Goal: Task Accomplishment & Management: Manage account settings

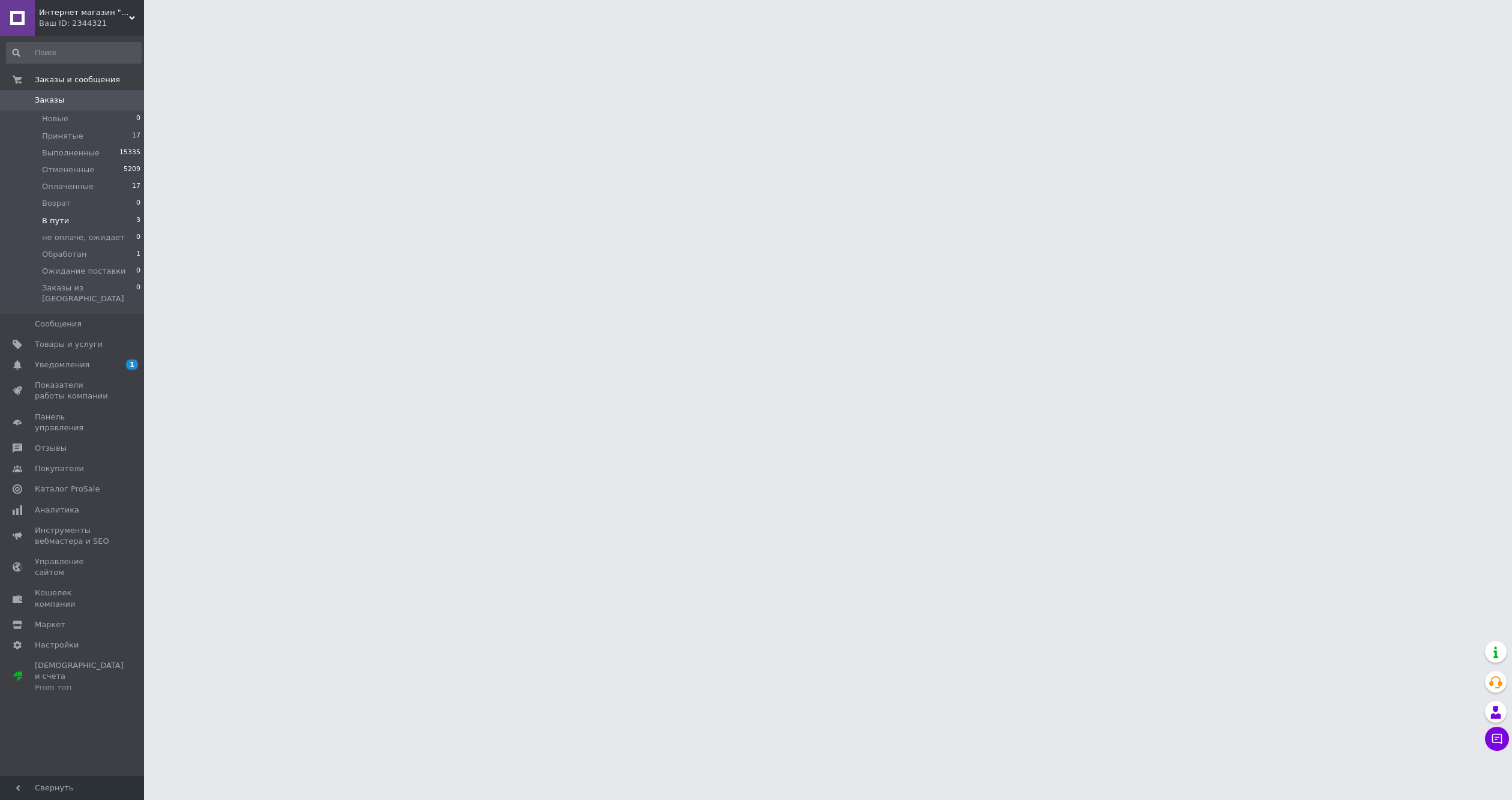
click at [89, 220] on li "В пути 3" at bounding box center [73, 220] width 148 height 17
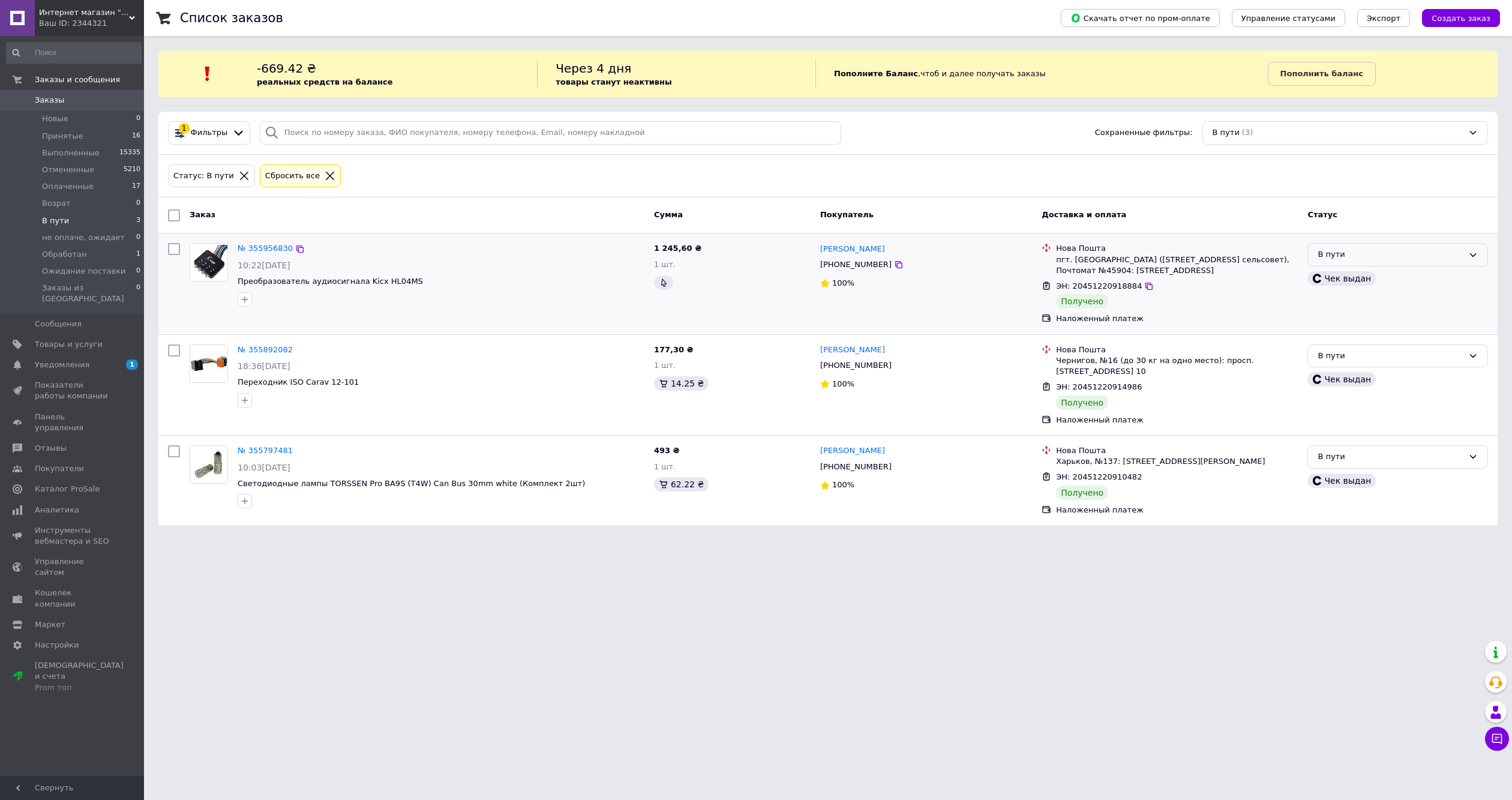
click at [1382, 260] on div "В пути" at bounding box center [1390, 254] width 145 height 13
click at [1354, 304] on li "Выполнен" at bounding box center [1398, 302] width 179 height 22
click at [1361, 363] on div "В пути" at bounding box center [1390, 356] width 145 height 13
click at [1352, 414] on li "Выполнен" at bounding box center [1398, 403] width 179 height 22
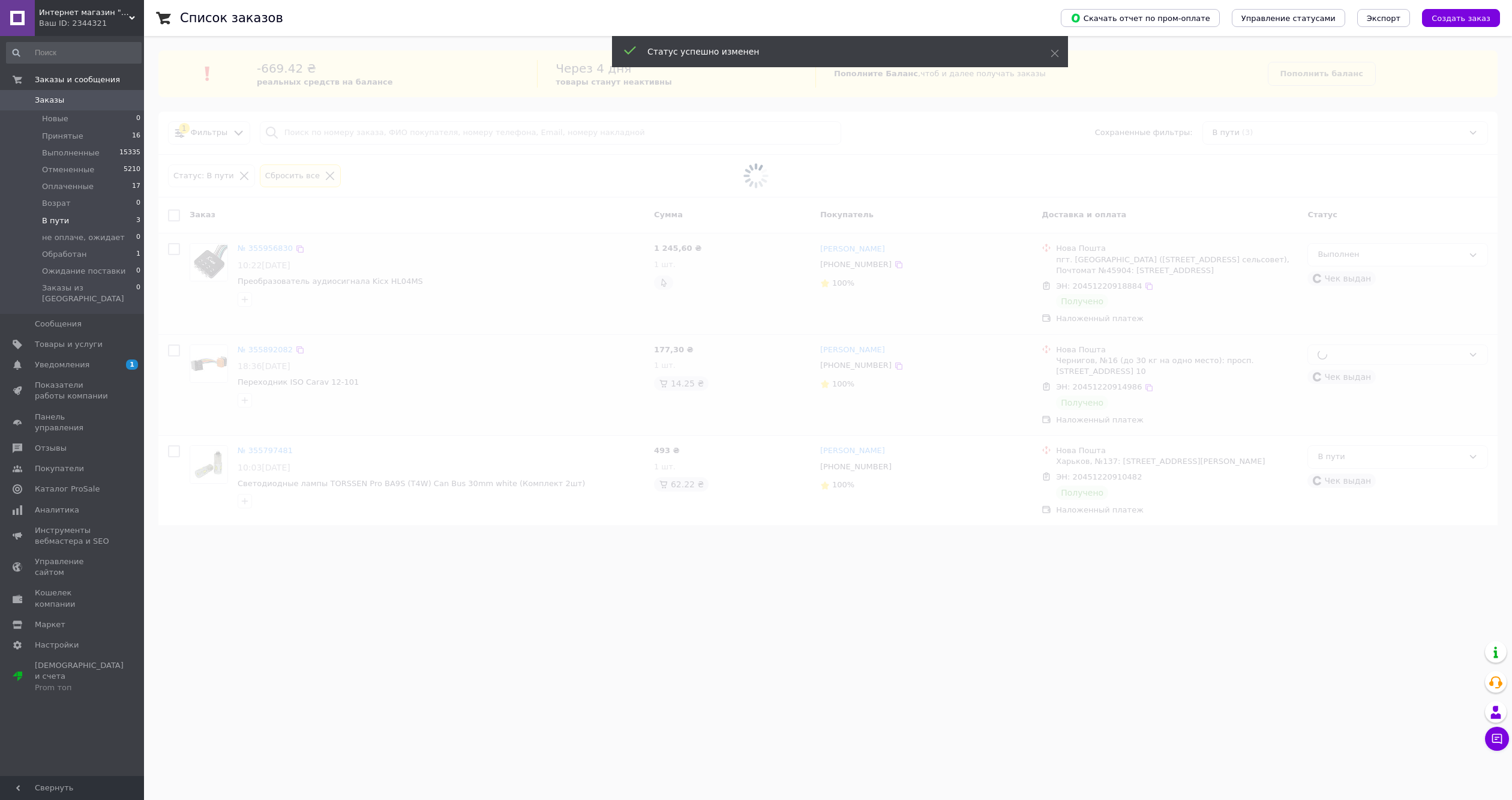
click at [1363, 467] on span at bounding box center [756, 400] width 1512 height 800
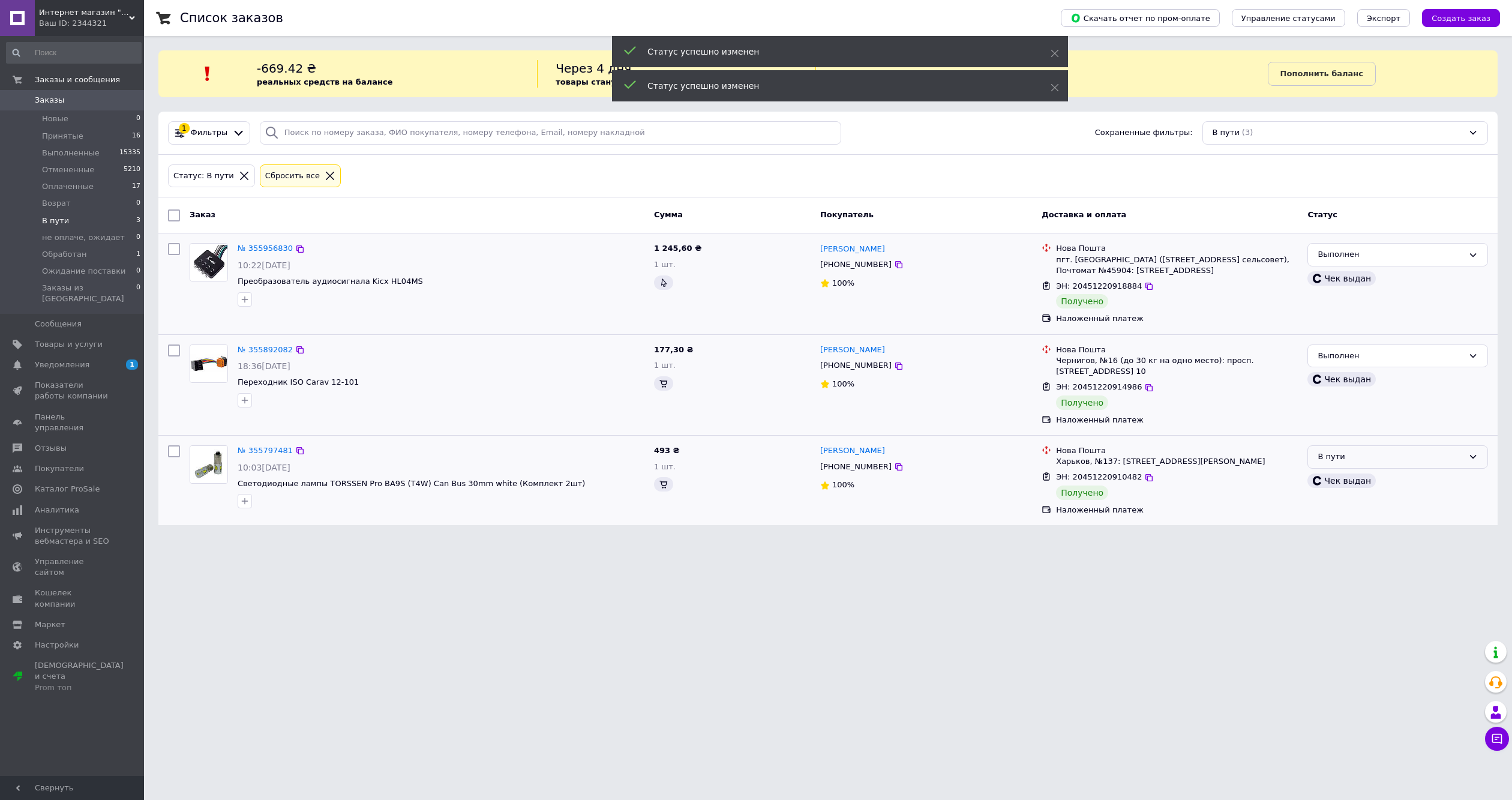
click at [1362, 463] on div "В пути" at bounding box center [1390, 457] width 145 height 13
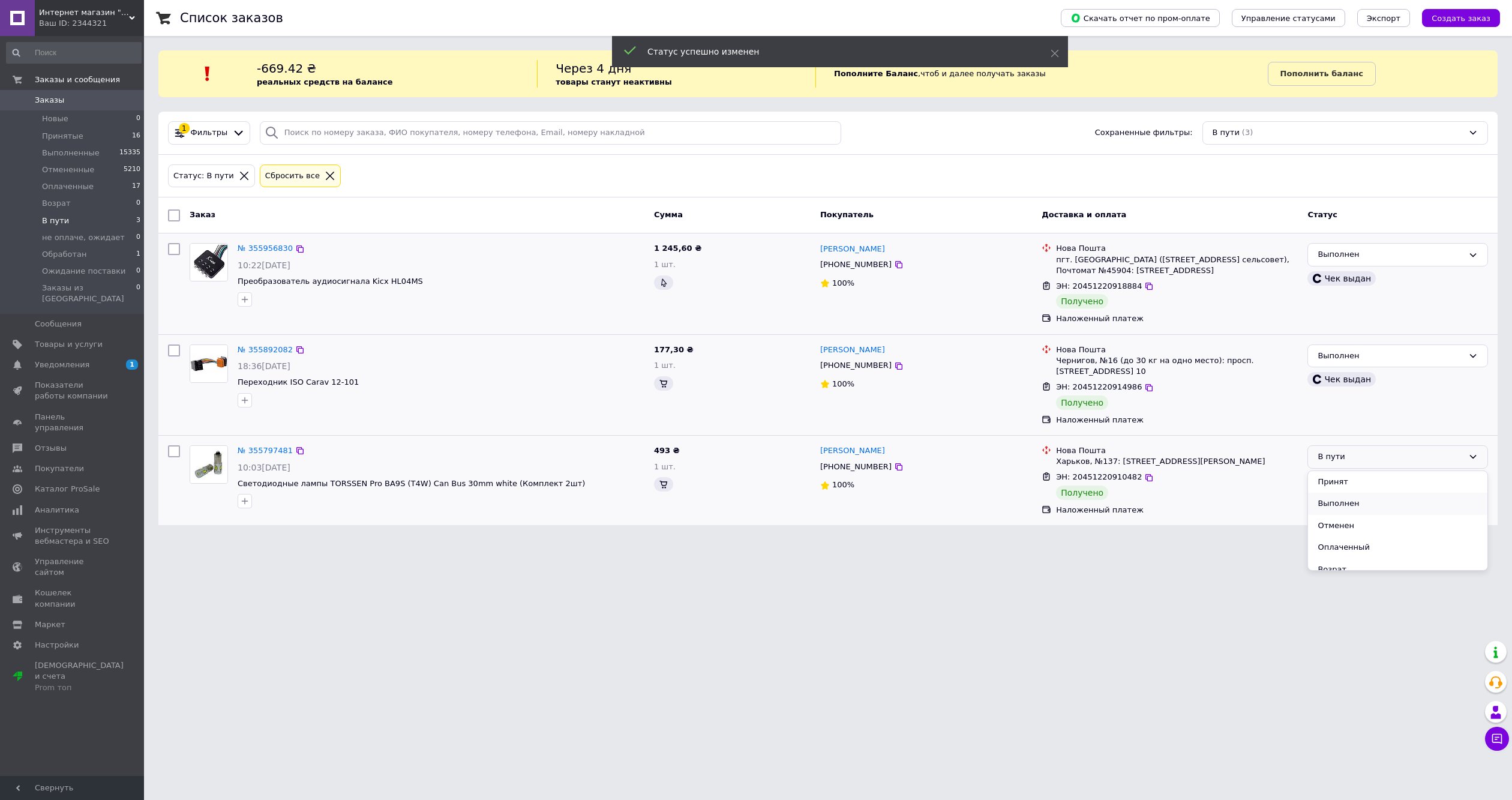
click at [1349, 512] on li "Выполнен" at bounding box center [1398, 504] width 179 height 22
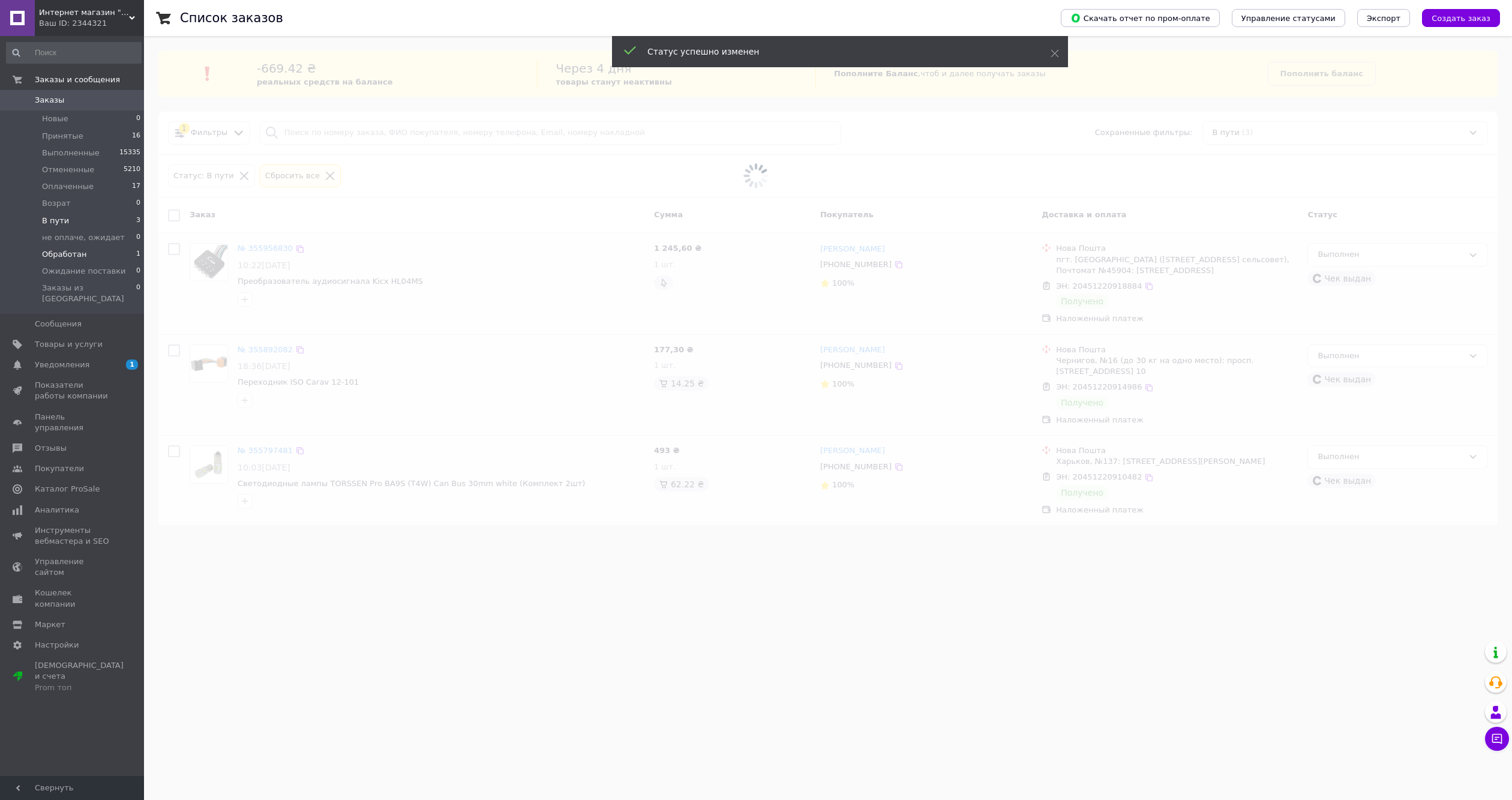
click at [74, 250] on span "Обработан" at bounding box center [64, 254] width 44 height 11
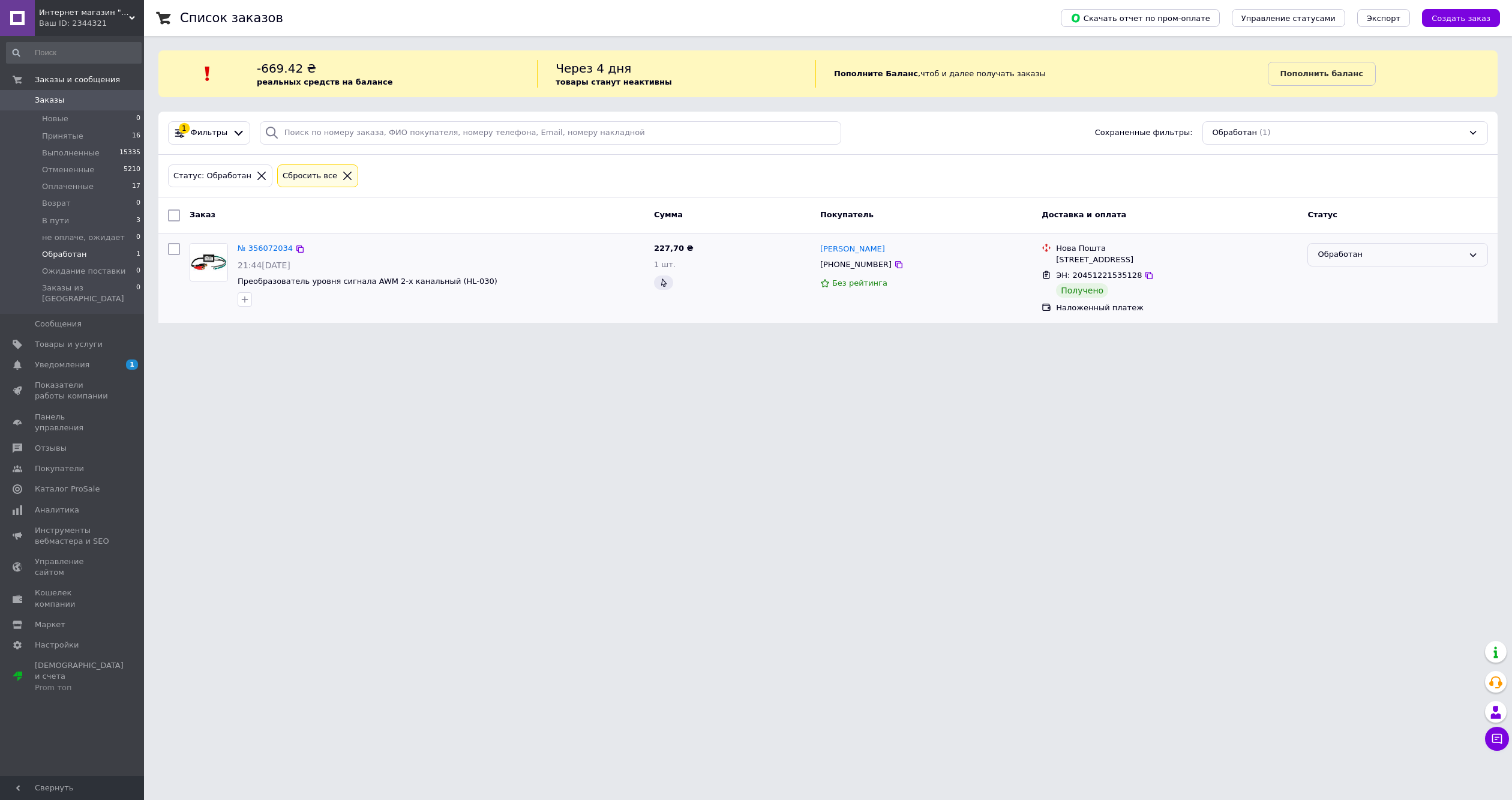
click at [1384, 265] on div "Обработан" at bounding box center [1398, 254] width 181 height 23
click at [1369, 309] on li "Выполнен" at bounding box center [1398, 302] width 179 height 22
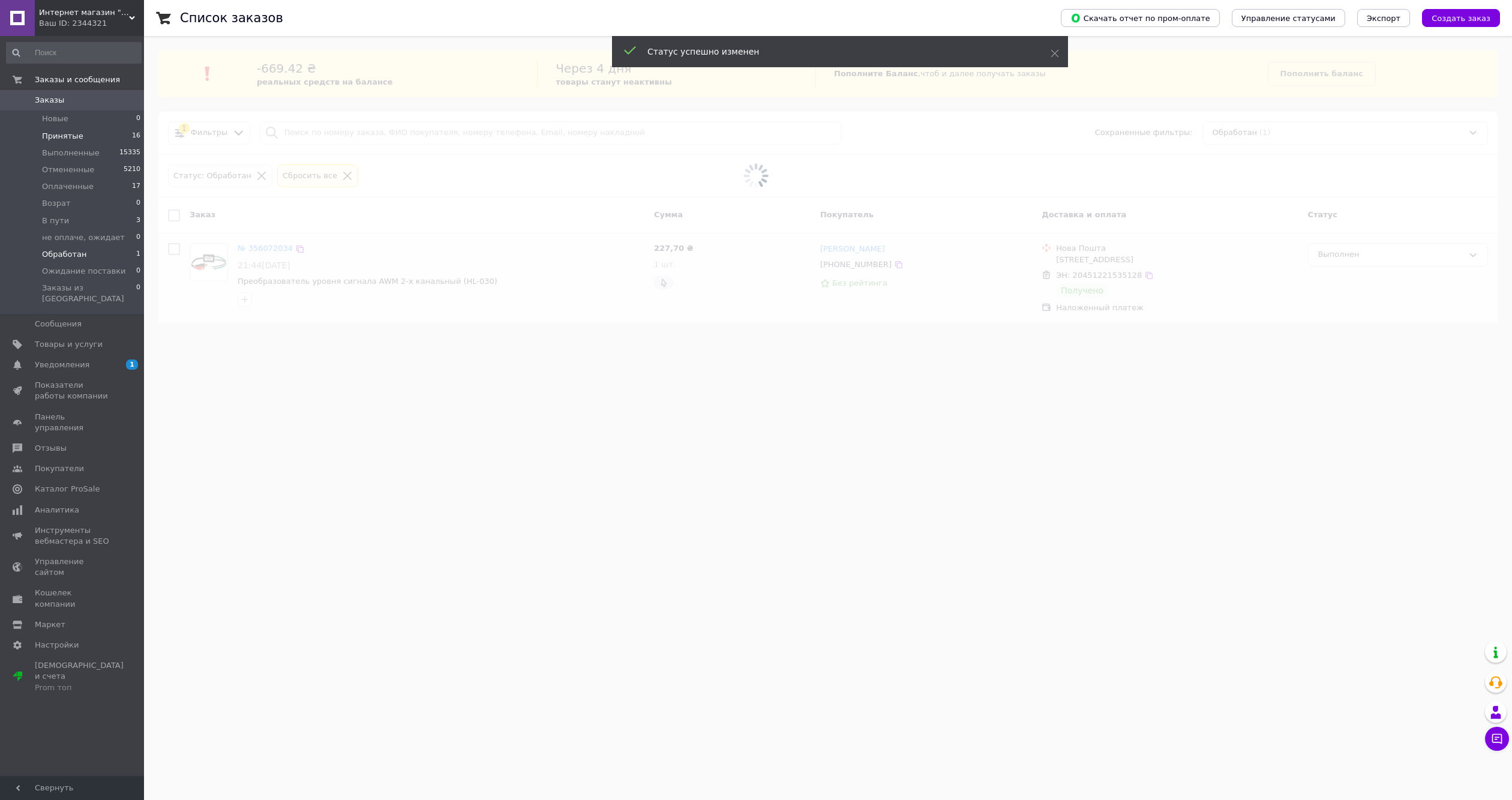
click at [94, 135] on li "Принятые 16" at bounding box center [73, 136] width 148 height 17
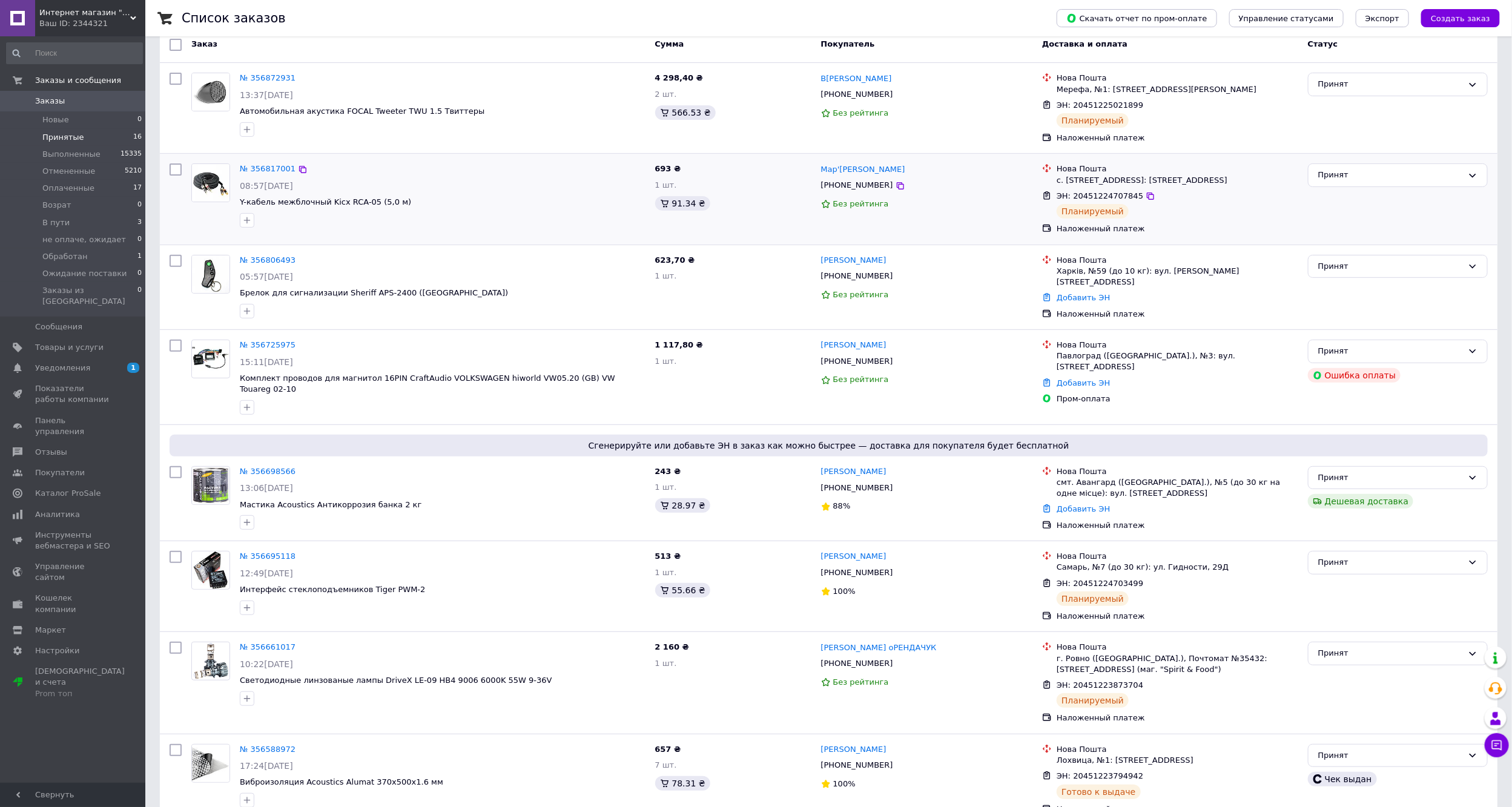
scroll to position [182, 0]
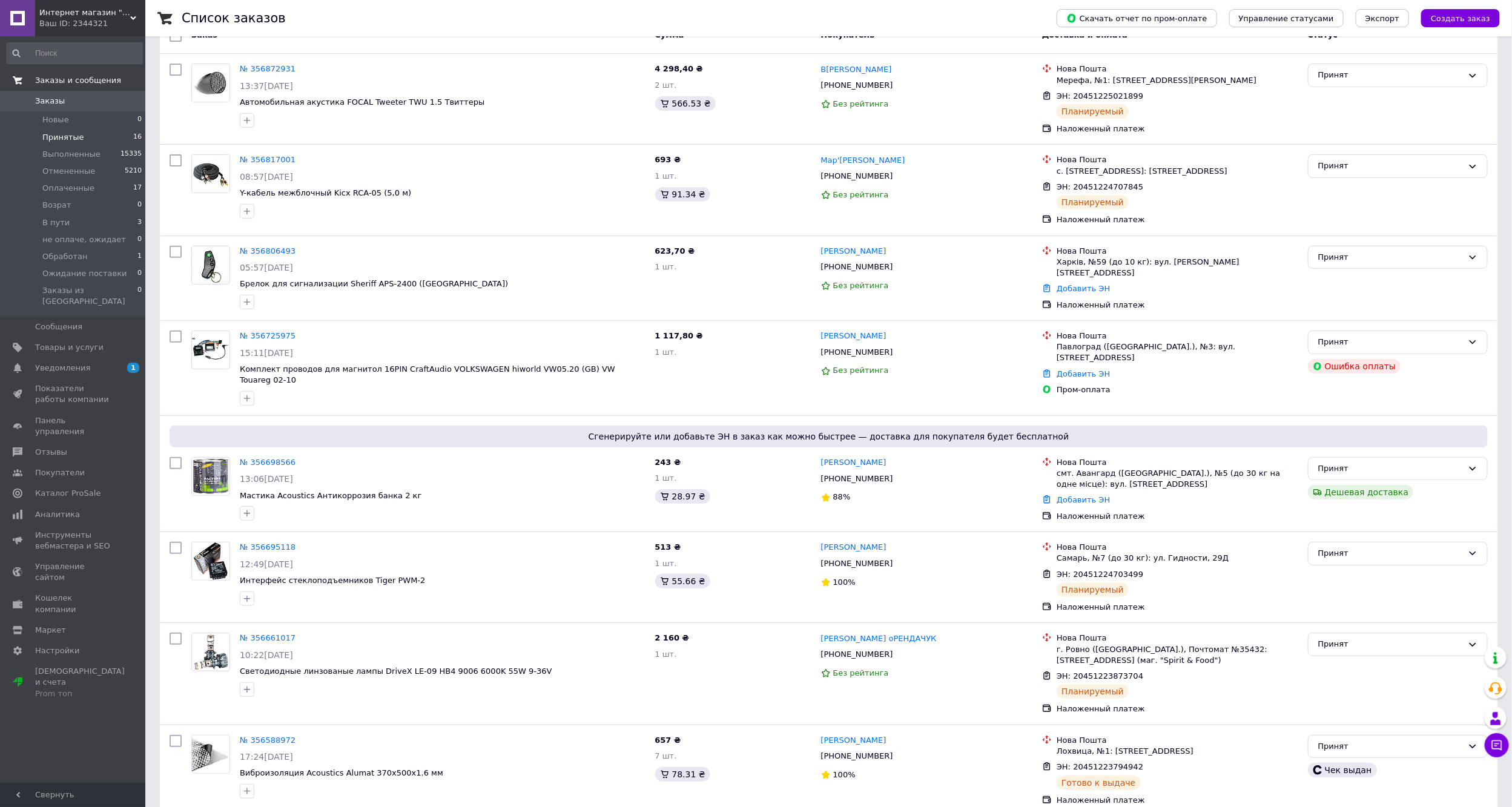
click at [60, 77] on span "Заказы и сообщения" at bounding box center [78, 80] width 86 height 11
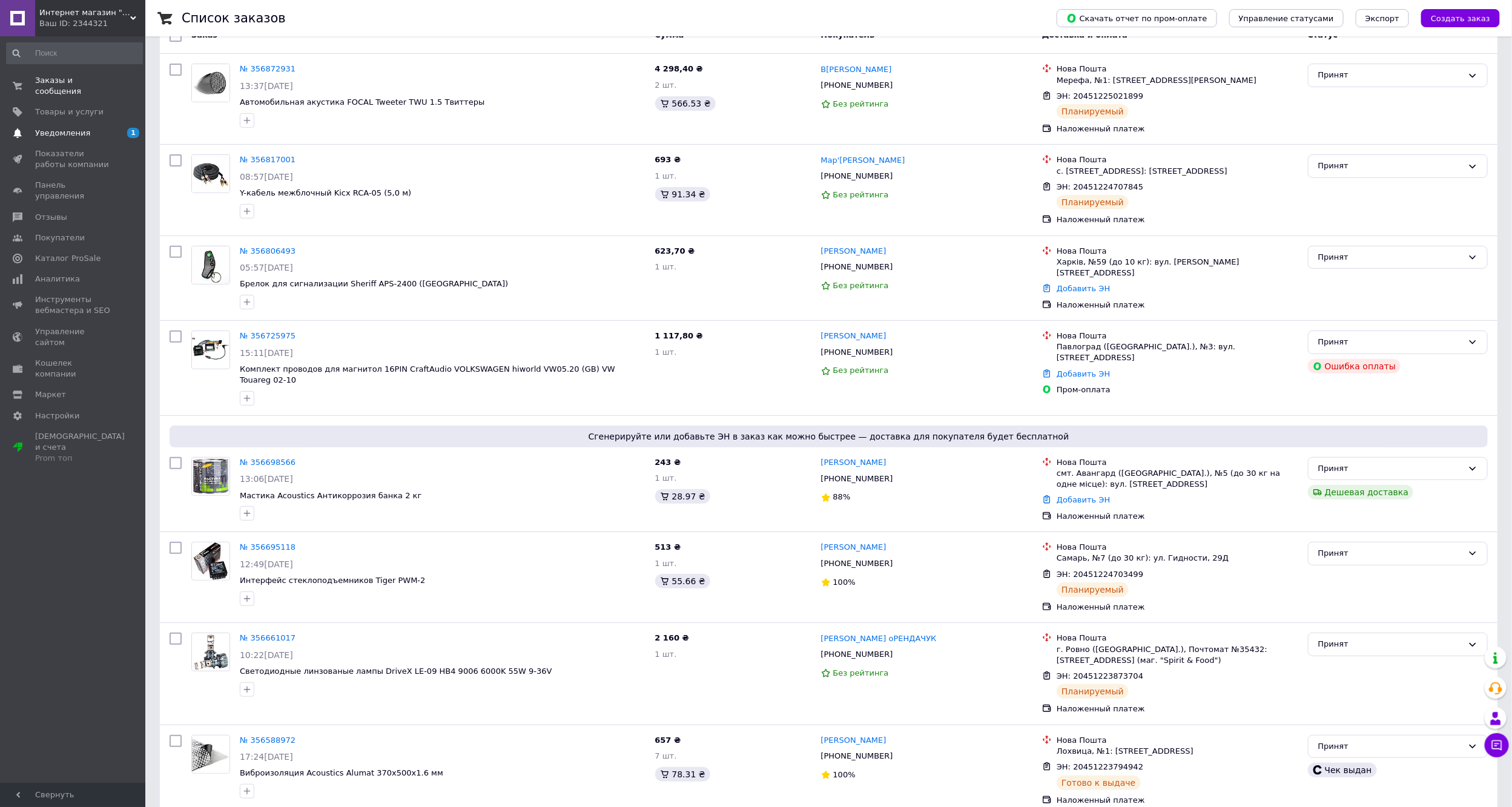
click at [86, 128] on span "Уведомления" at bounding box center [73, 133] width 77 height 11
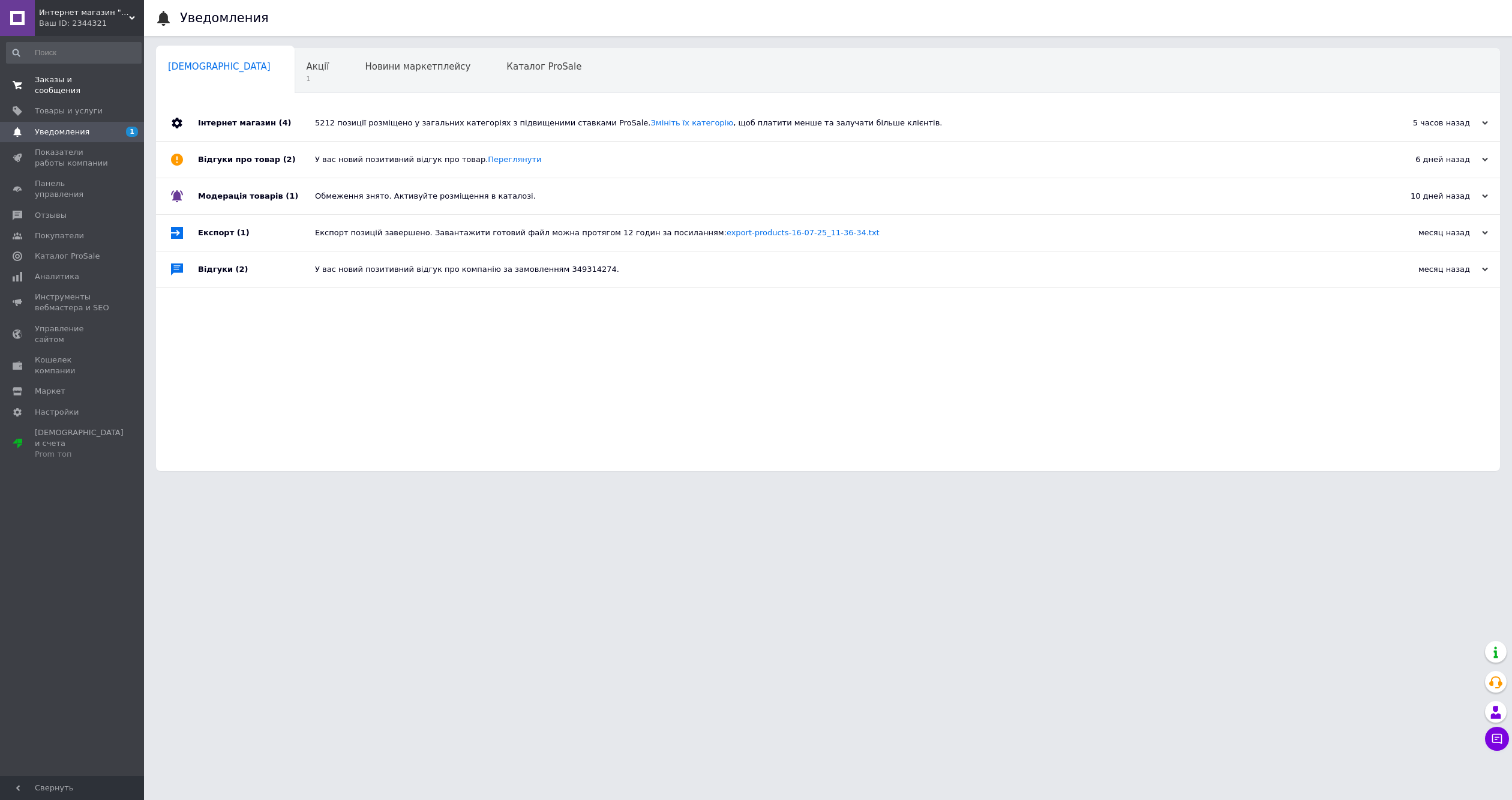
click at [92, 80] on span "Заказы и сообщения" at bounding box center [73, 85] width 76 height 22
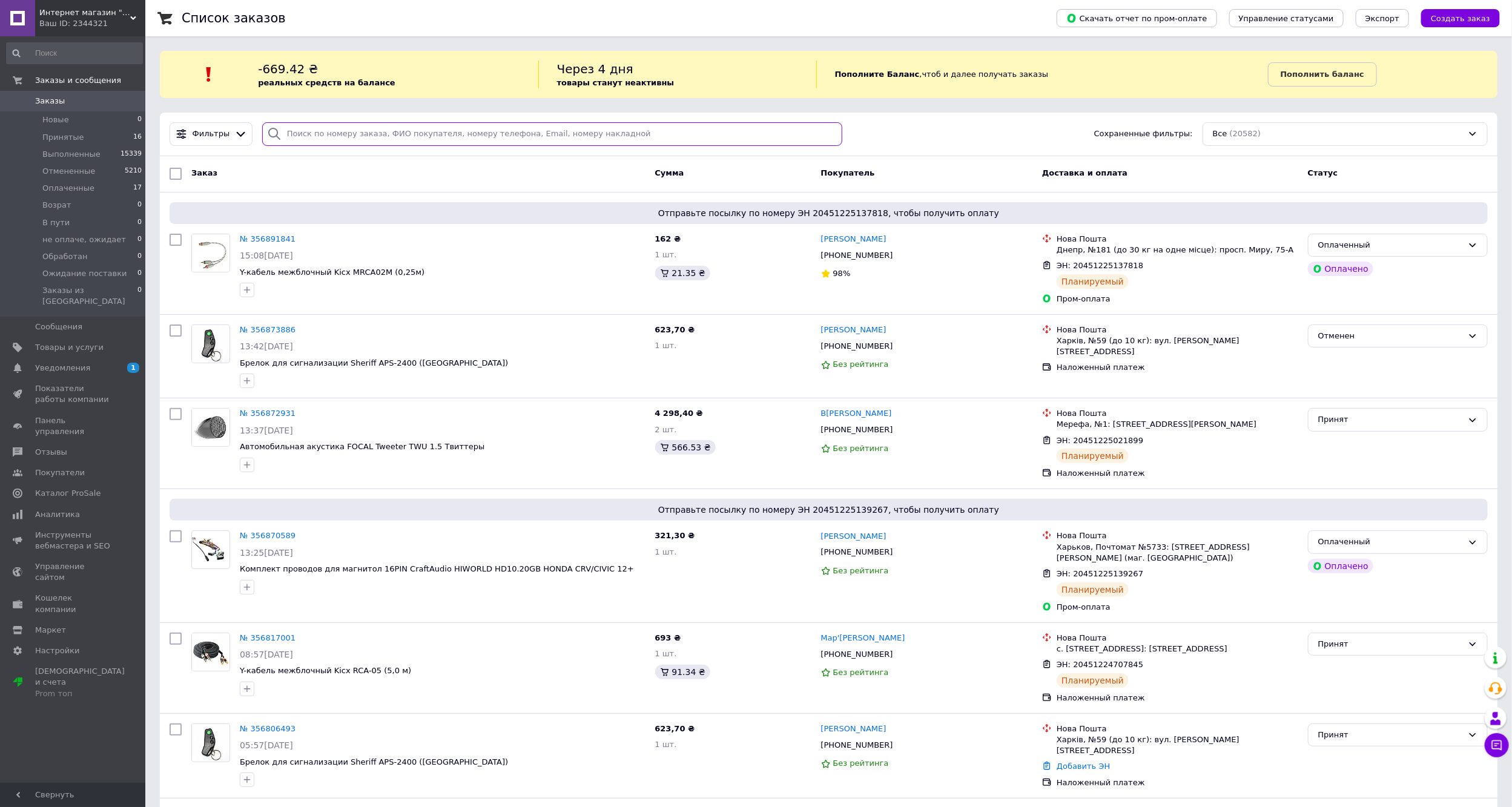
drag, startPoint x: 407, startPoint y: 135, endPoint x: 405, endPoint y: 164, distance: 29.1
click at [410, 135] on input "search" at bounding box center [552, 134] width 580 height 23
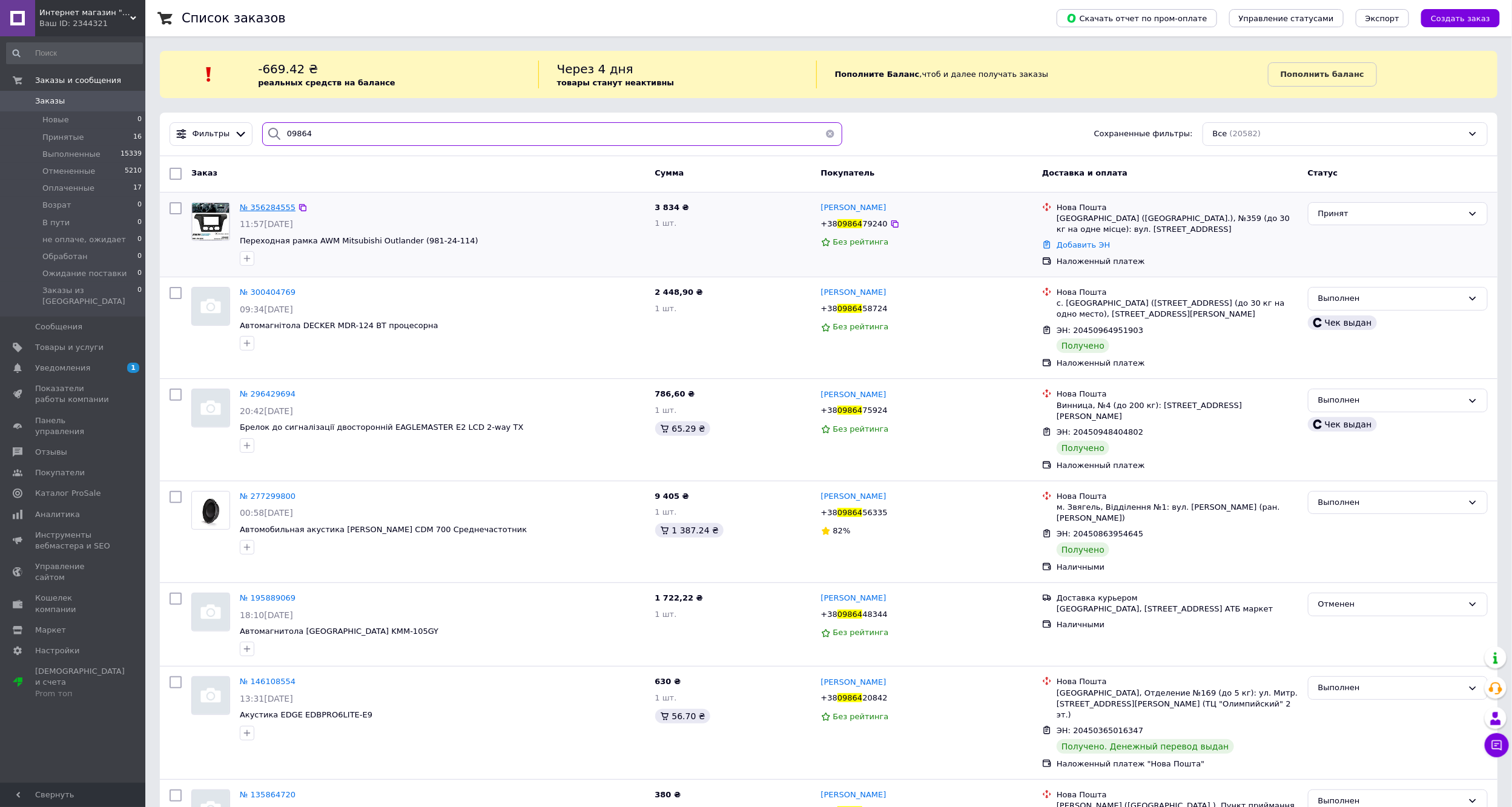
type input "09864"
click at [273, 207] on span "№ 356284555" at bounding box center [267, 207] width 56 height 9
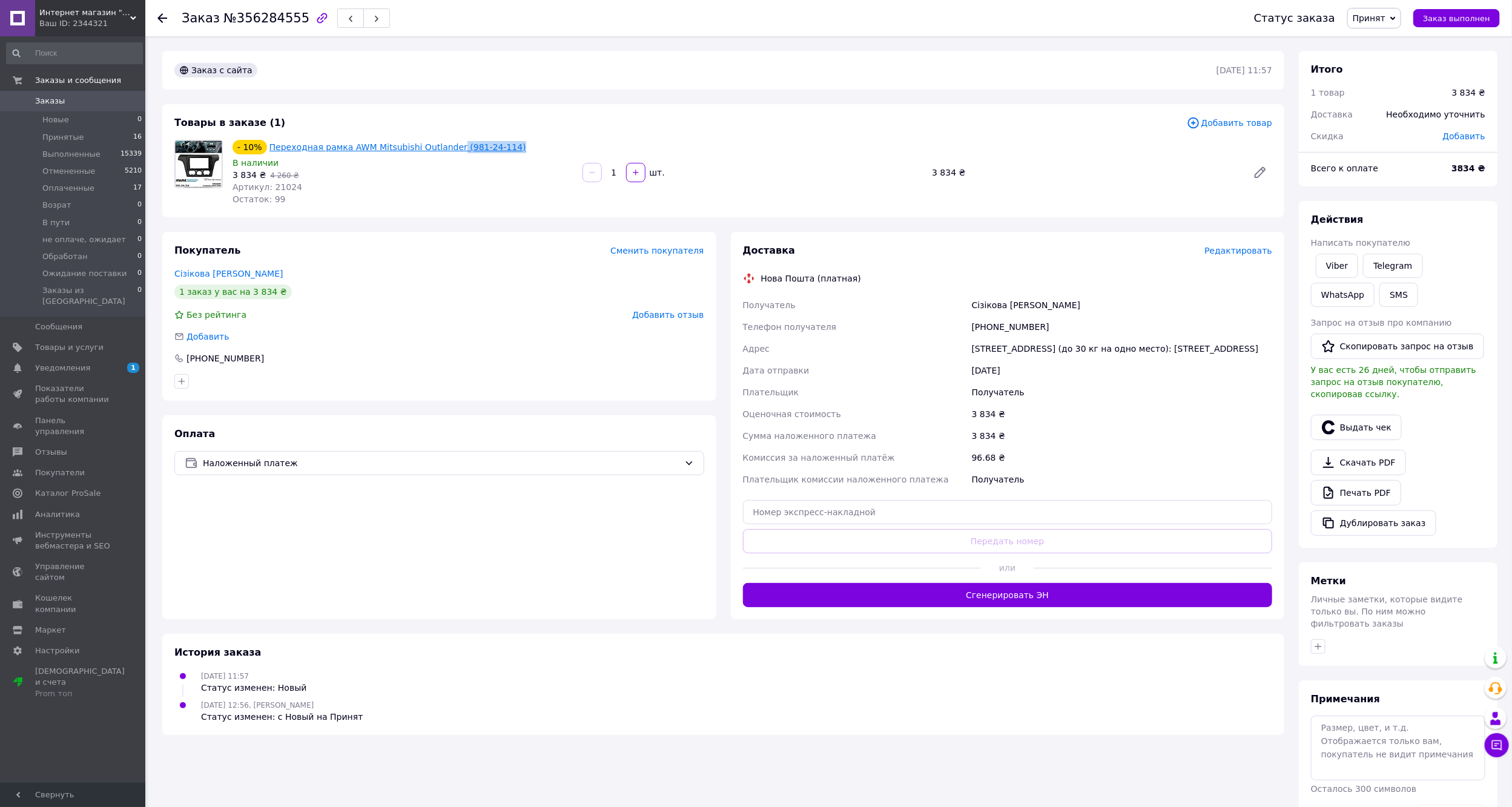
drag, startPoint x: 514, startPoint y: 143, endPoint x: 443, endPoint y: 142, distance: 71.0
click at [443, 142] on div "- 10% Переходная рамка AWM Mitsubishi Outlander (981-24-114)" at bounding box center [402, 147] width 342 height 17
copy link "(981-24-114)"
click at [356, 140] on div "Переходная рамка AWM Mitsubishi Outlander (981-24-114)" at bounding box center [398, 147] width 259 height 14
click at [371, 143] on link "Переходная рамка AWM Mitsubishi Outlander (981-24-114)" at bounding box center [398, 147] width 257 height 10
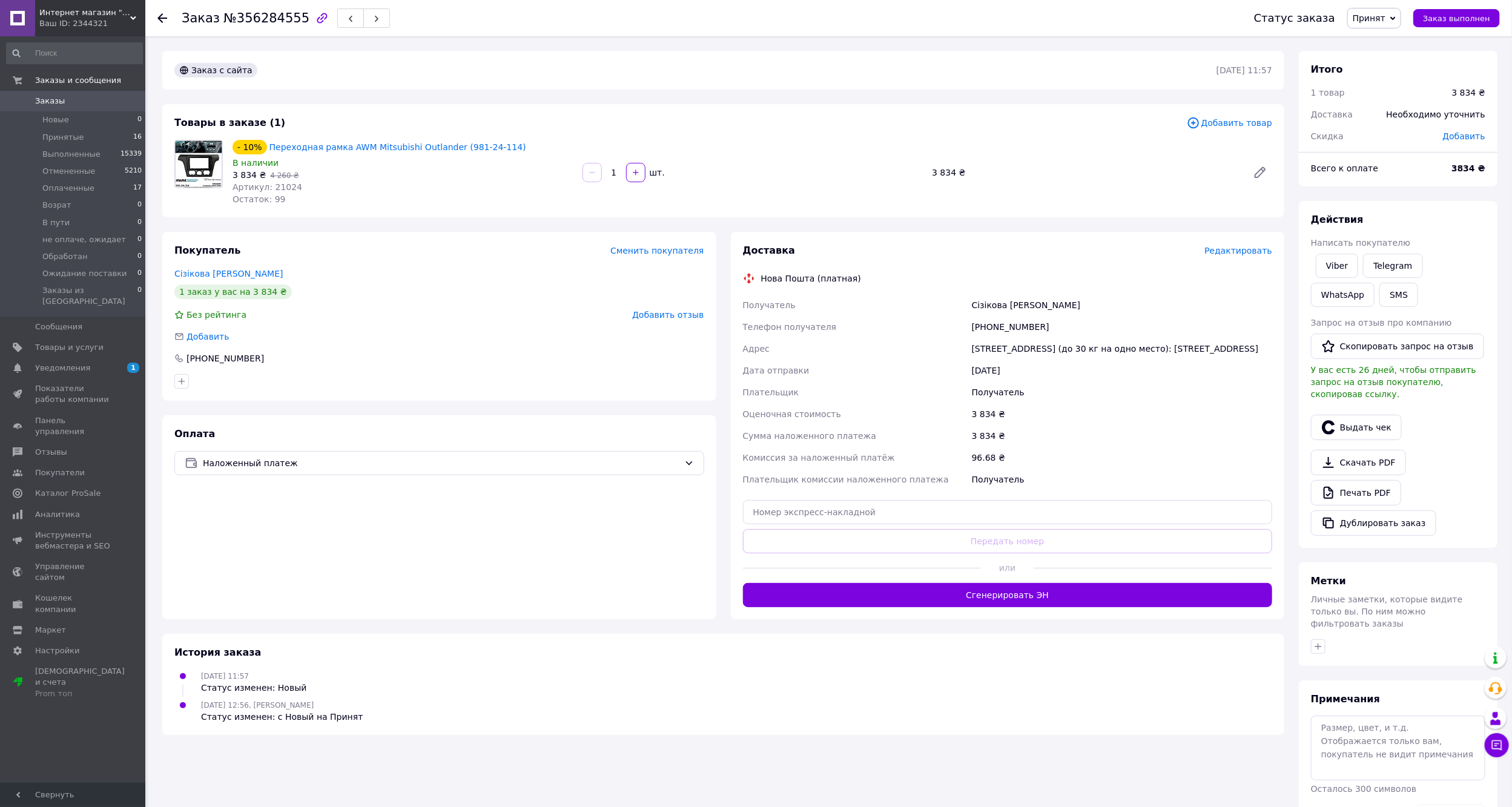
click at [113, 93] on link "Заказы 0" at bounding box center [74, 101] width 149 height 21
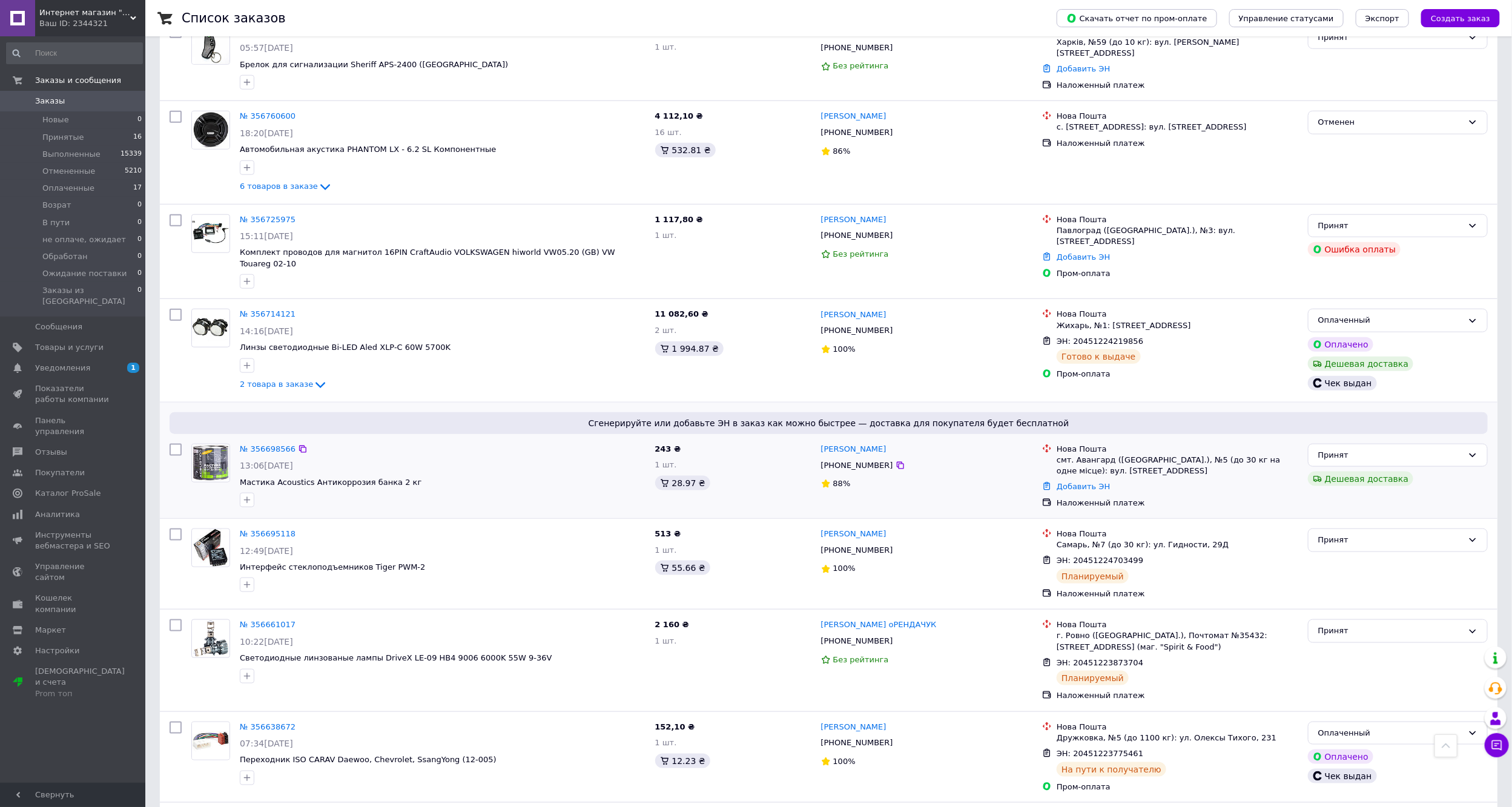
scroll to position [909, 0]
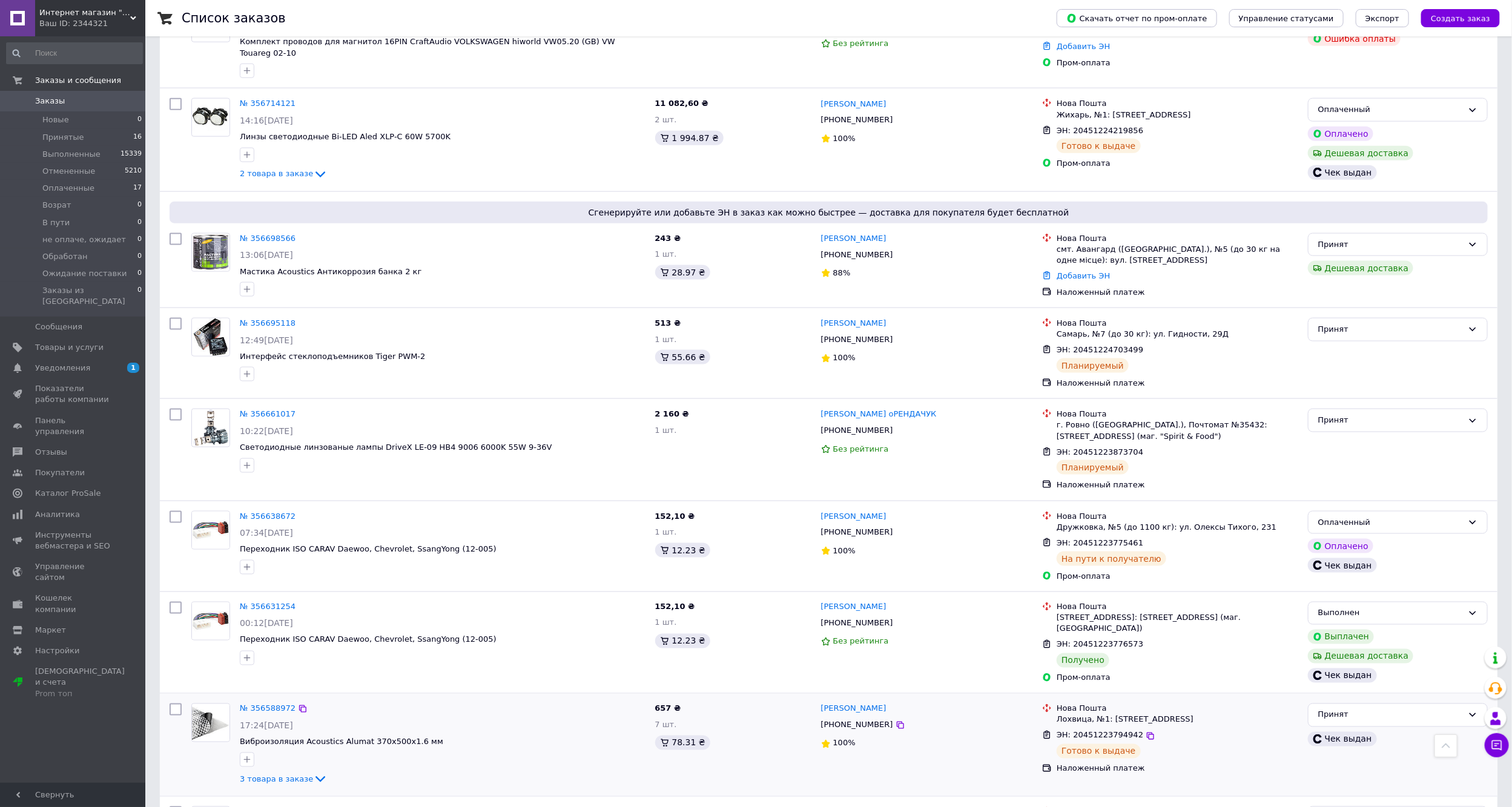
click at [1241, 738] on div "ЭН: 20451223794942 Готово к выдаче" at bounding box center [1177, 745] width 246 height 34
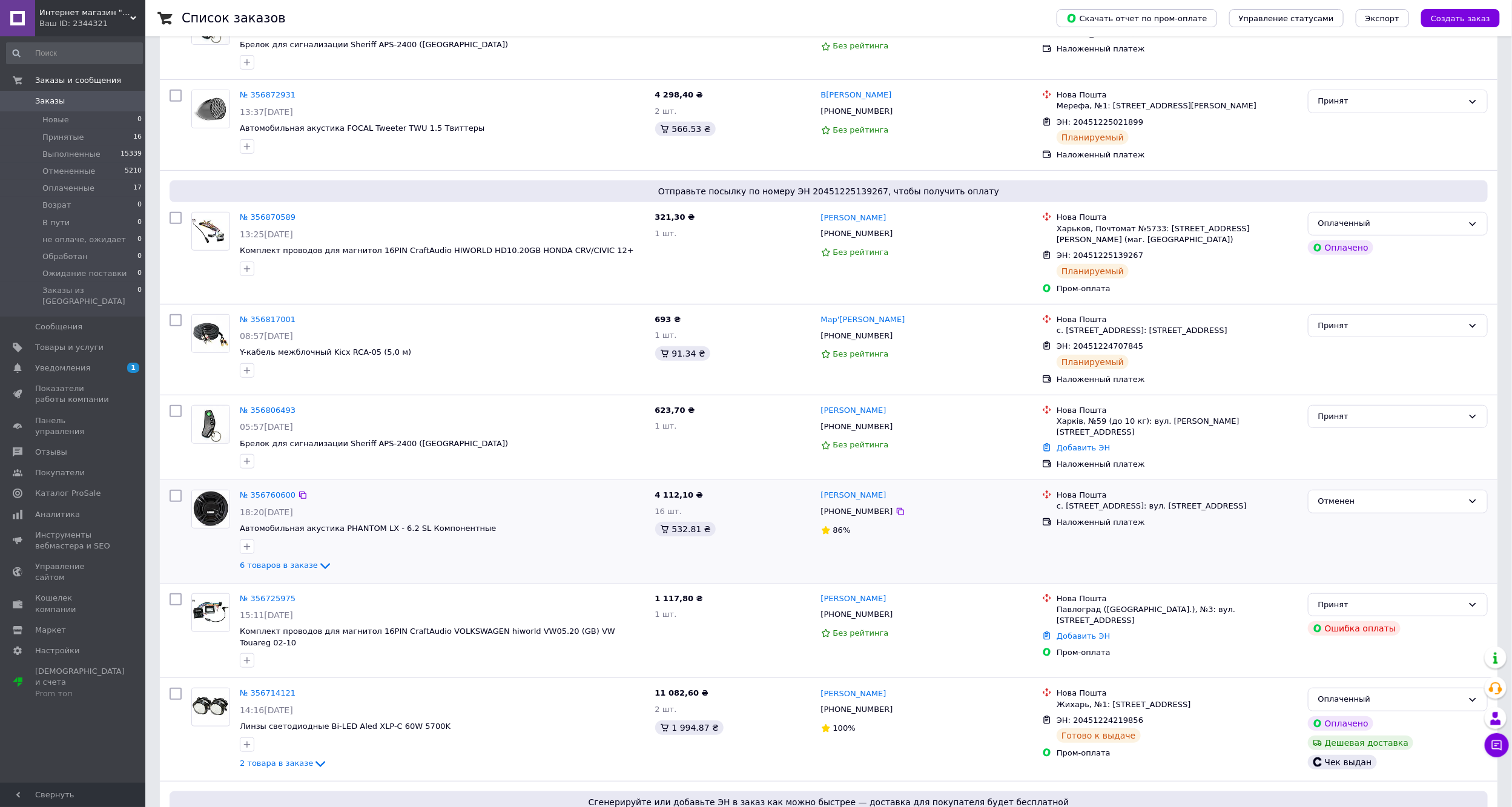
scroll to position [46, 0]
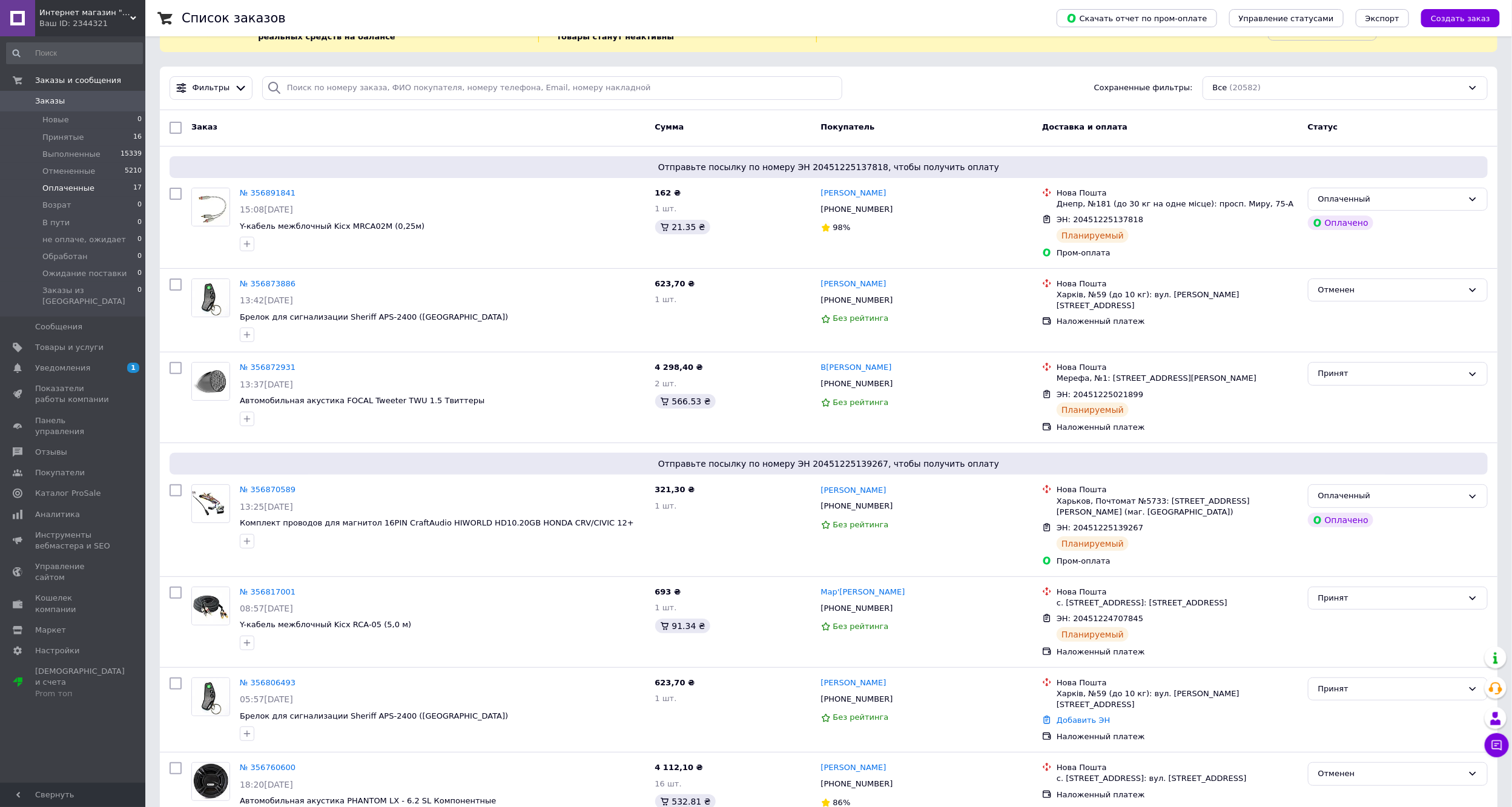
click at [64, 180] on li "Оплаченные 17" at bounding box center [74, 188] width 149 height 17
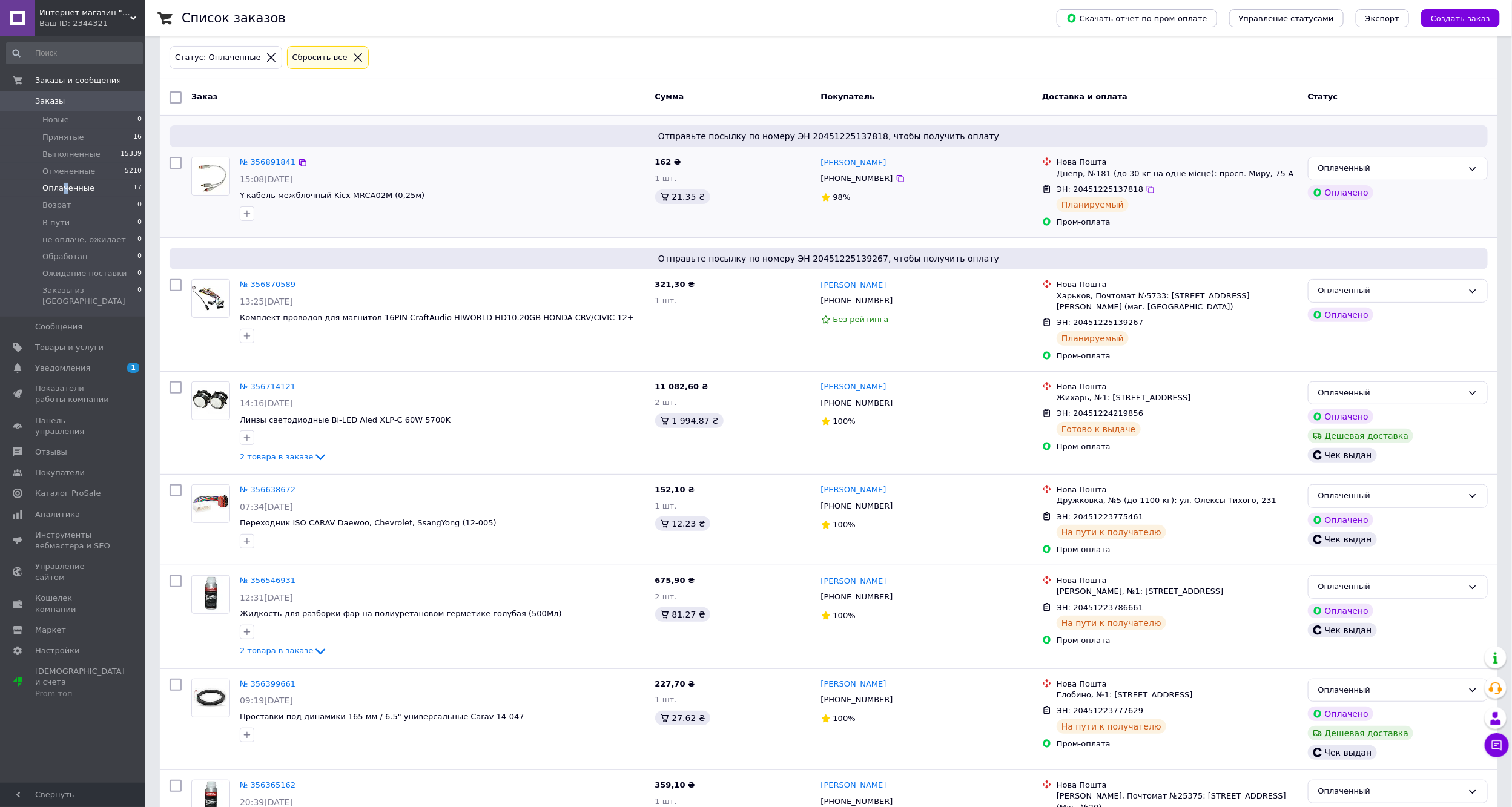
scroll to position [182, 0]
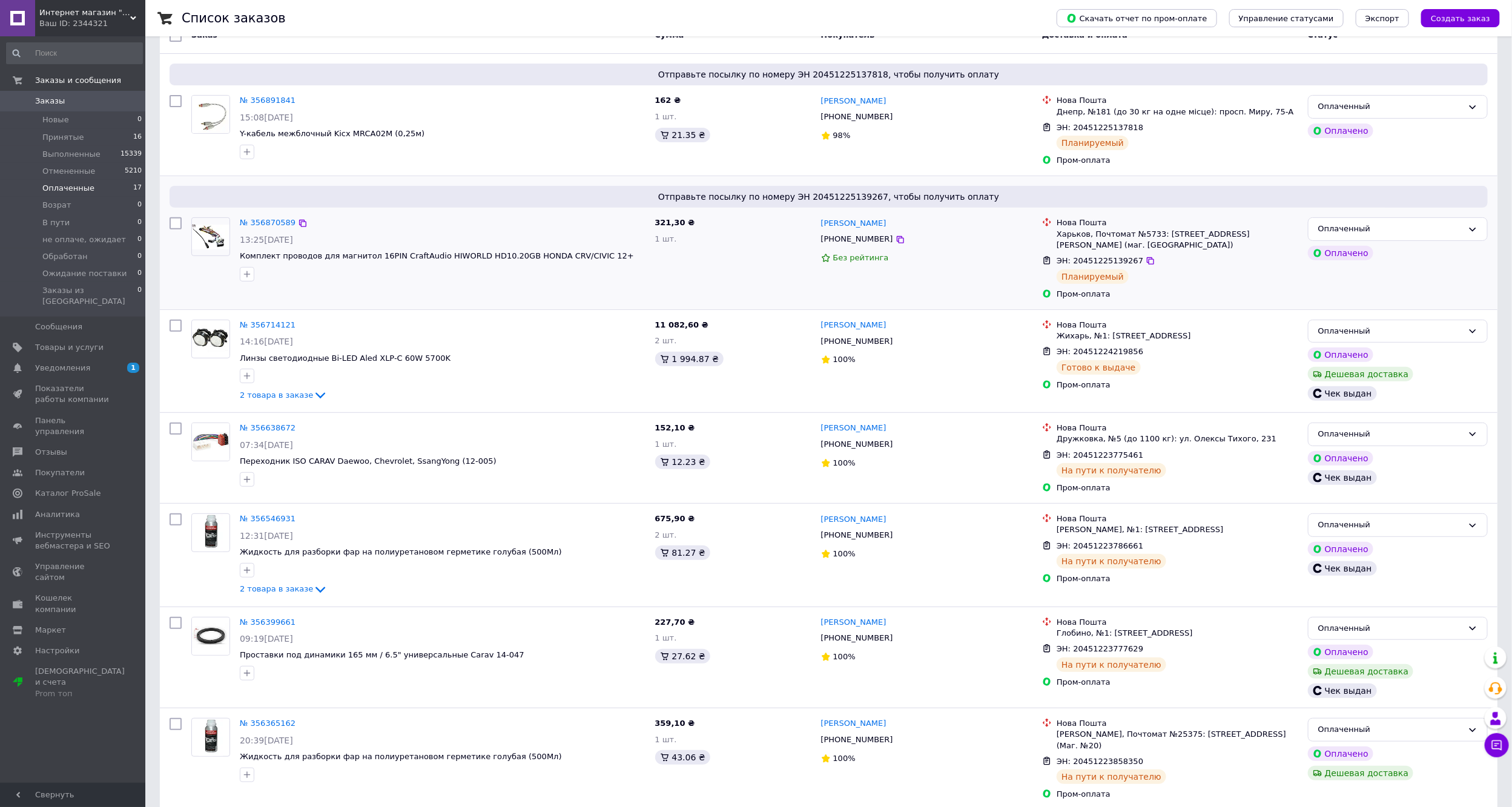
click at [265, 216] on div "№ 356870589 13:25[DATE] Комплект проводов для магнитол 16PIN CraftAudio HIWORLD…" at bounding box center [442, 249] width 415 height 73
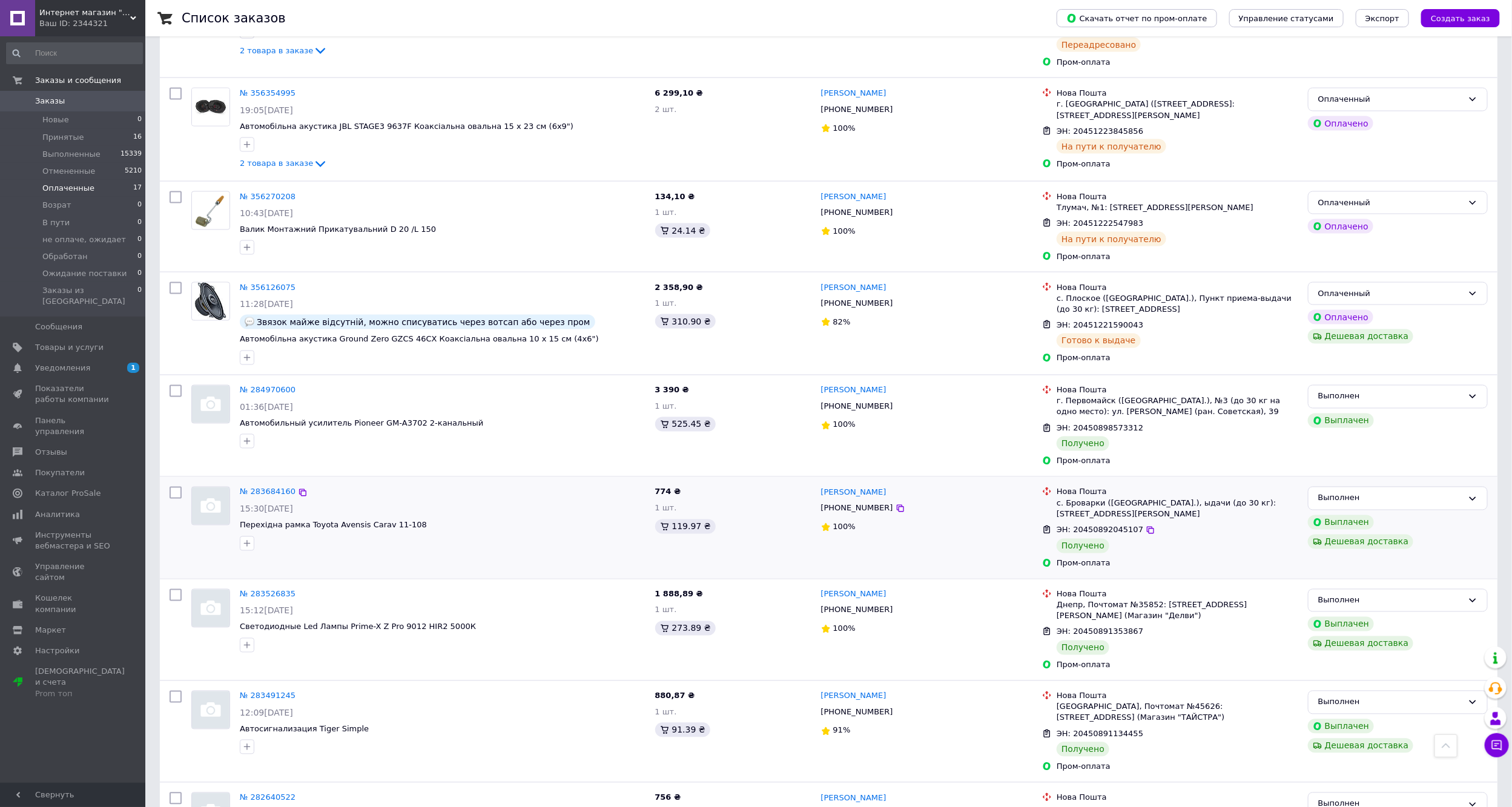
scroll to position [1090, 0]
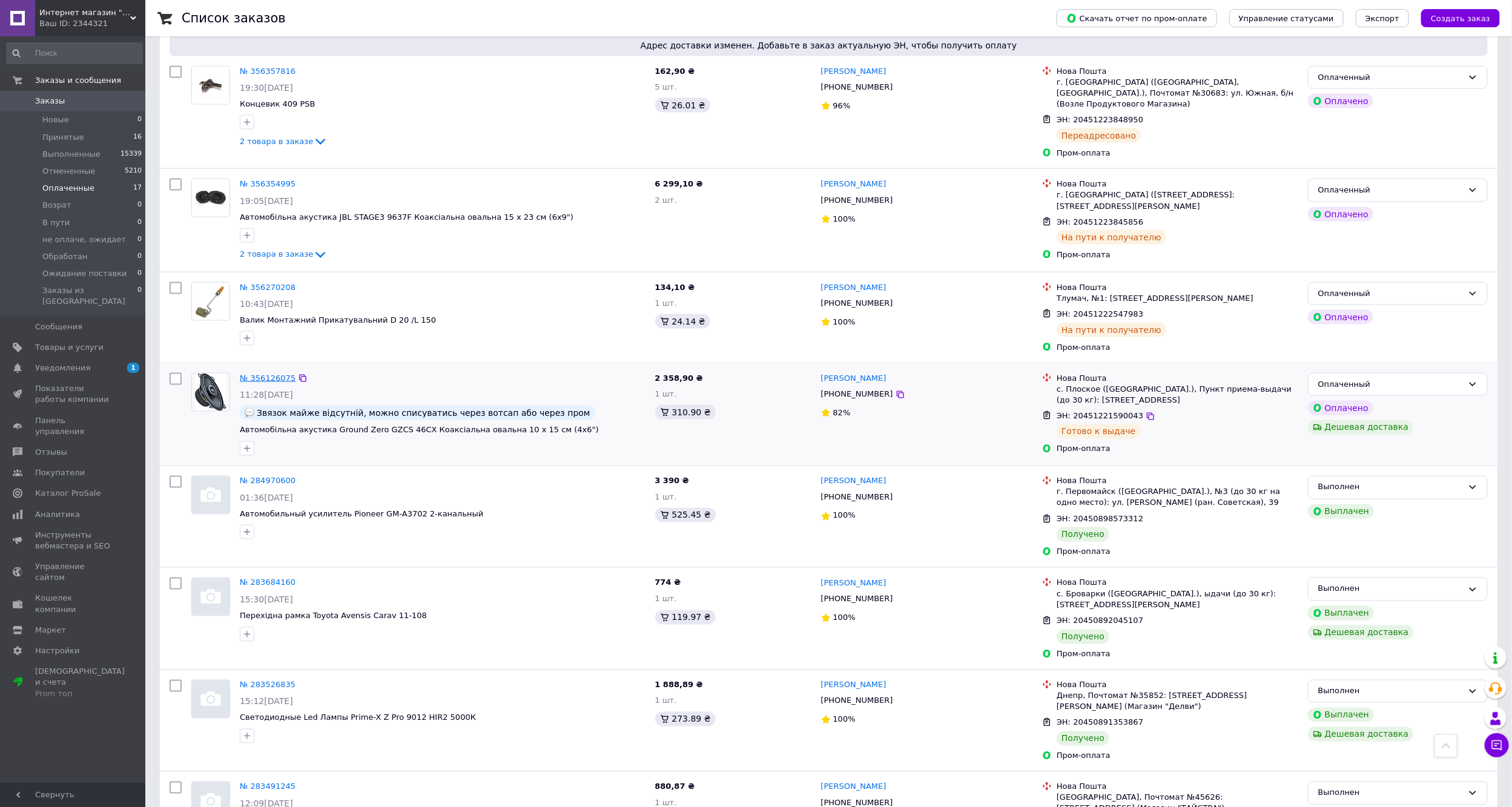
click at [269, 373] on link "№ 356126075" at bounding box center [267, 377] width 56 height 9
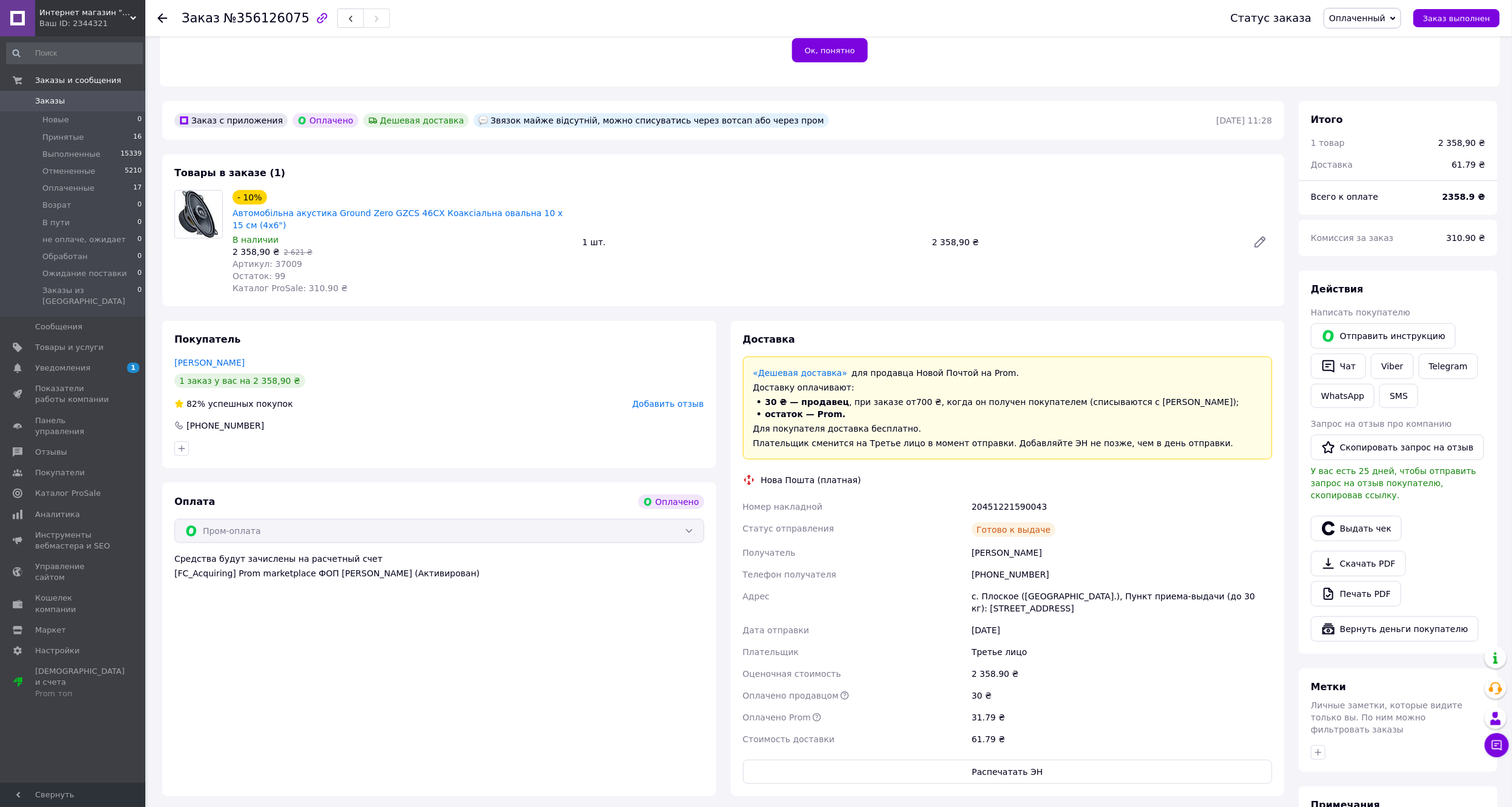
scroll to position [272, 0]
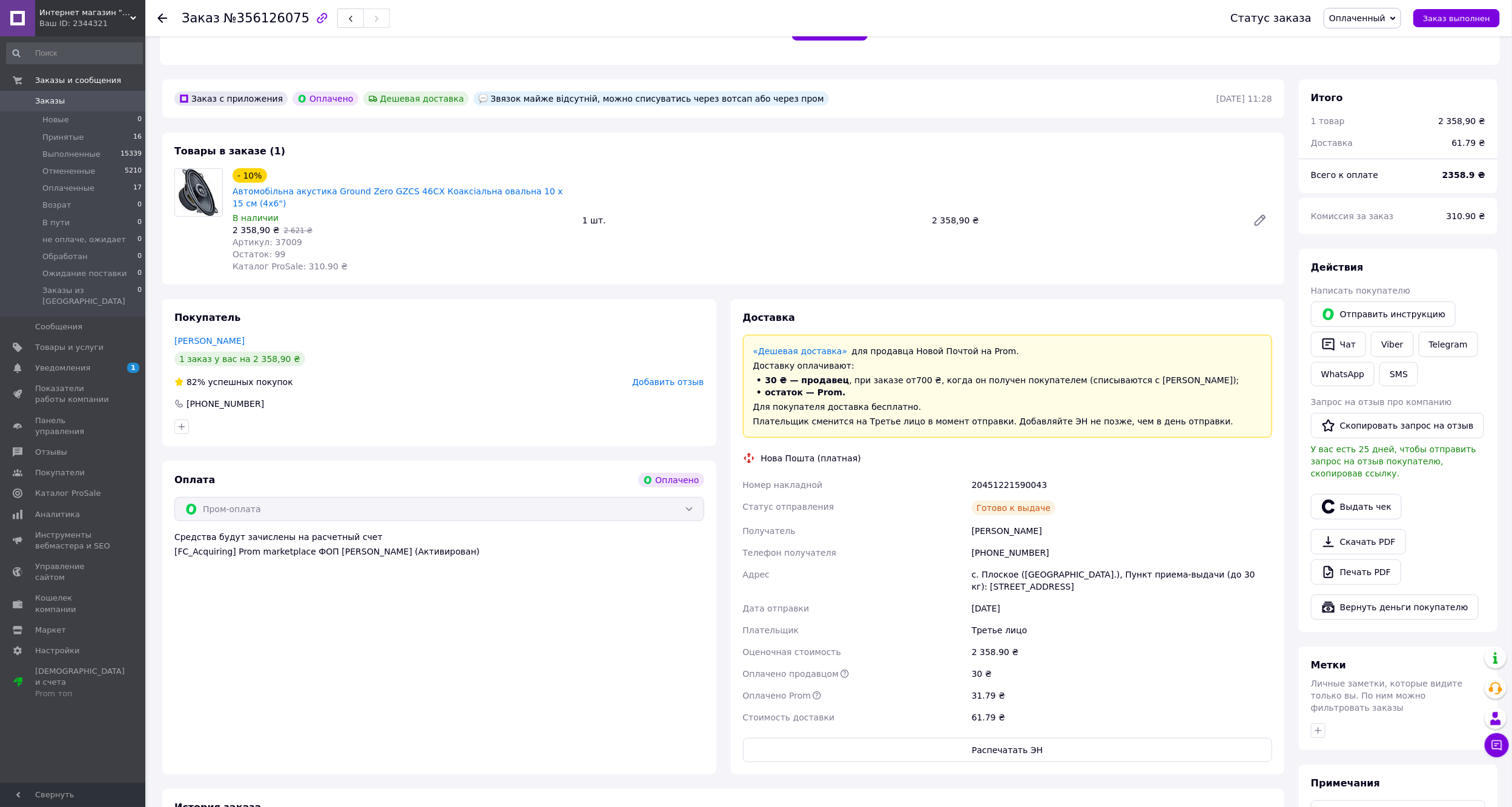
drag, startPoint x: 163, startPoint y: 15, endPoint x: 188, endPoint y: 29, distance: 28.7
click at [164, 15] on icon at bounding box center [162, 18] width 10 height 10
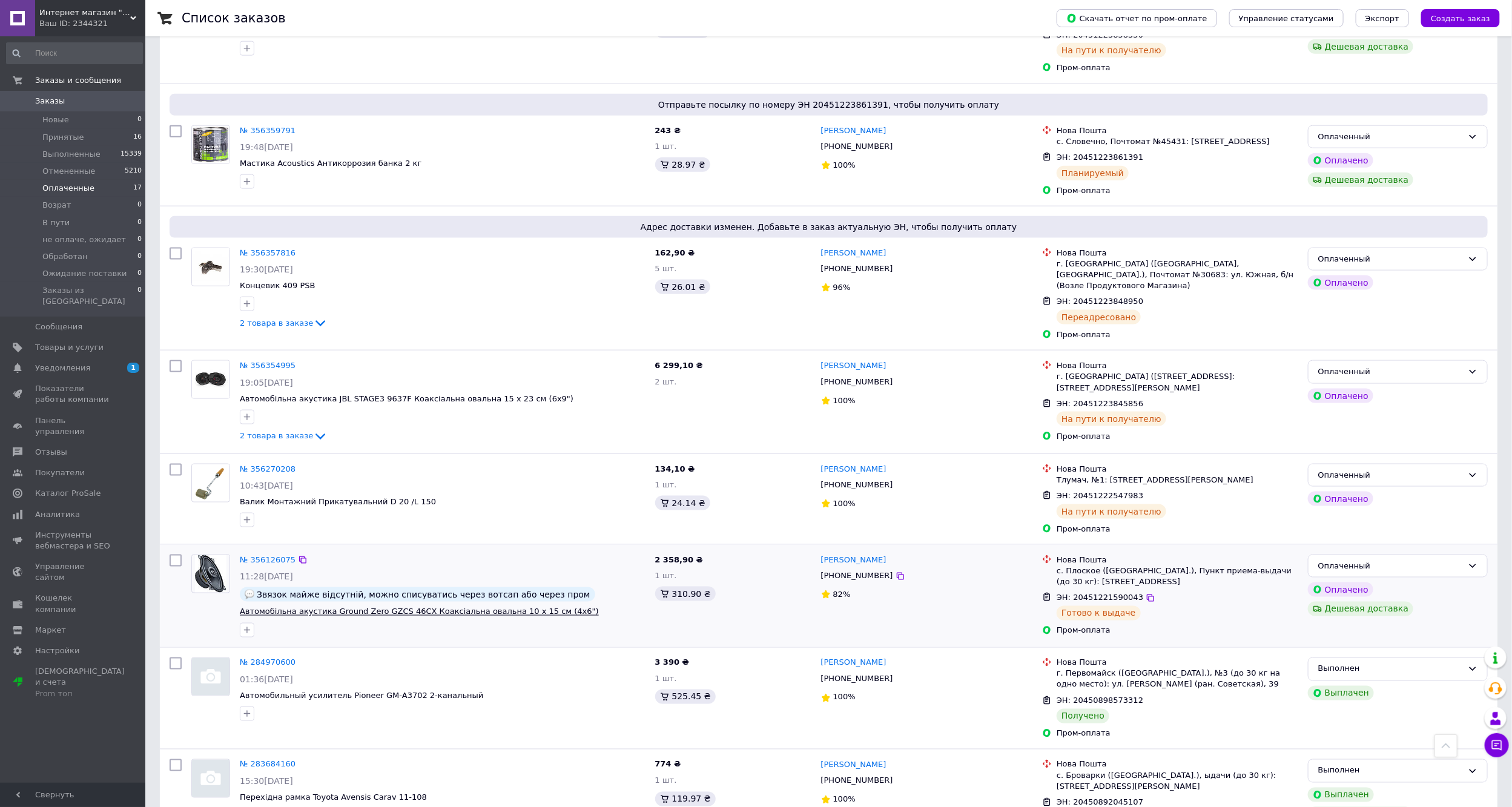
scroll to position [999, 0]
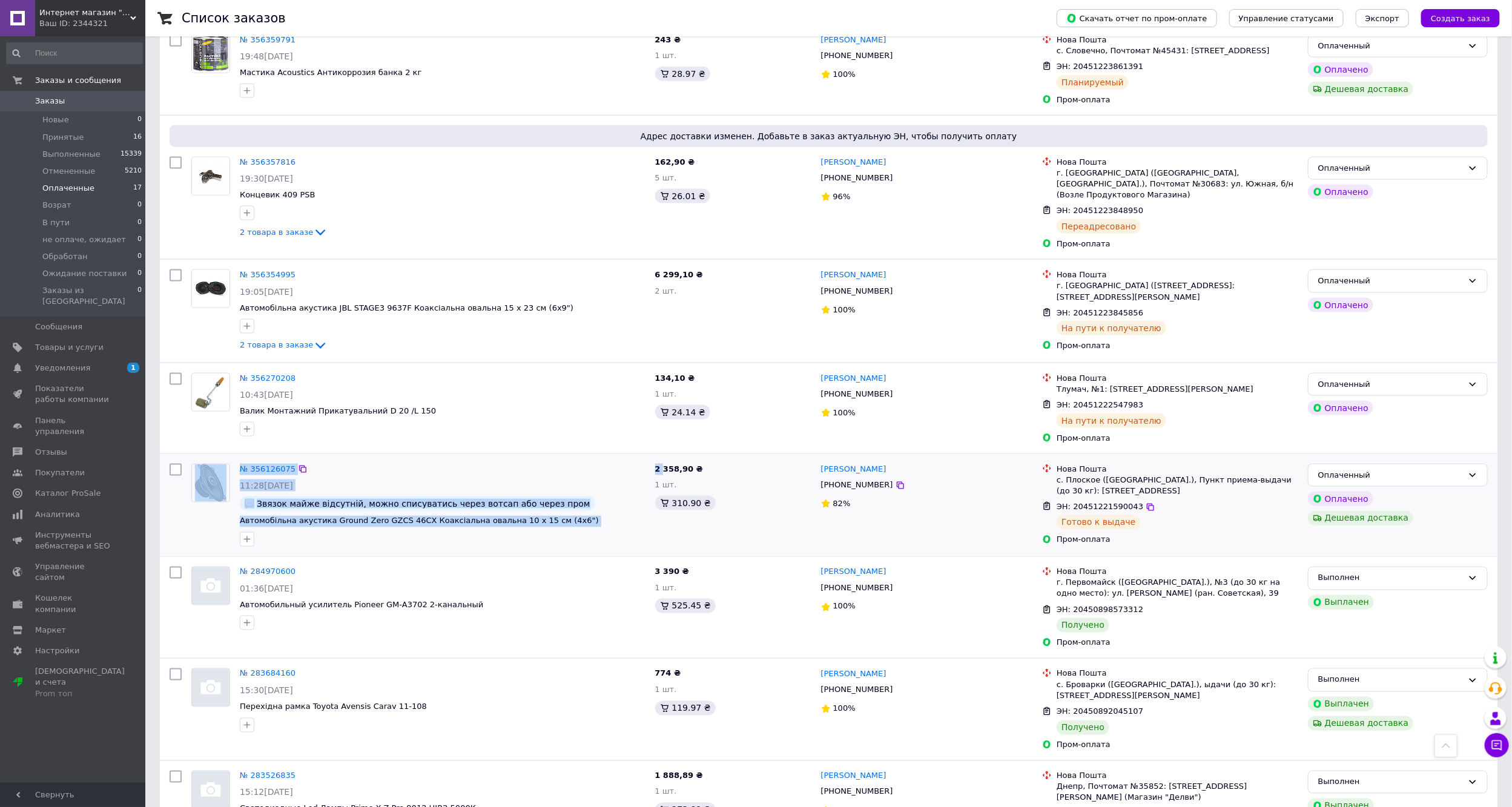
drag, startPoint x: 169, startPoint y: 438, endPoint x: 663, endPoint y: 440, distance: 494.0
click at [663, 454] on div "№ 356126075 11:28[DATE] Звязок майже відсутній, можно списуватись через вотсап …" at bounding box center [828, 505] width 1337 height 102
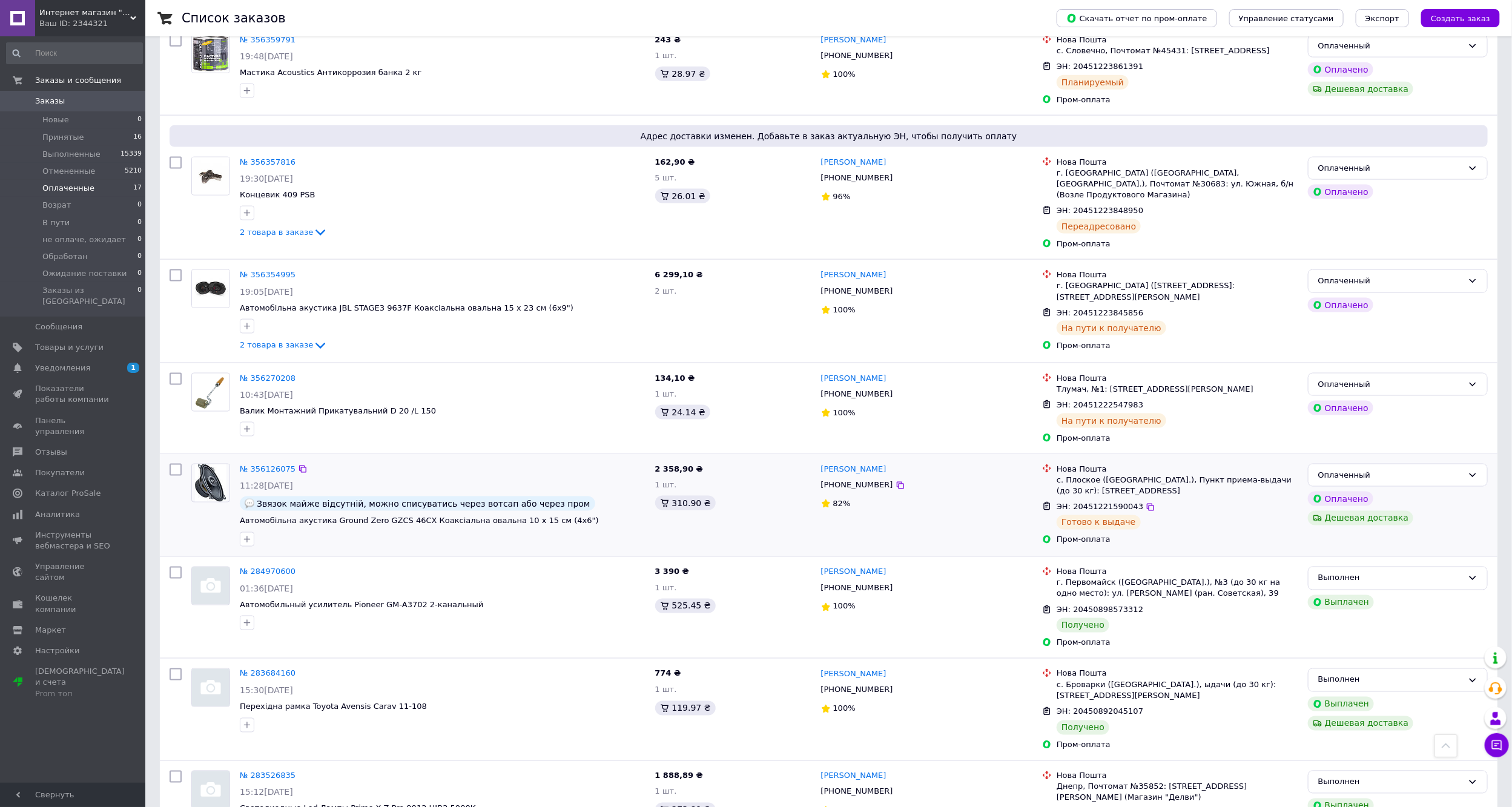
click at [836, 500] on div "[PERSON_NAME] [PHONE_NUMBER] 82%" at bounding box center [927, 505] width 222 height 93
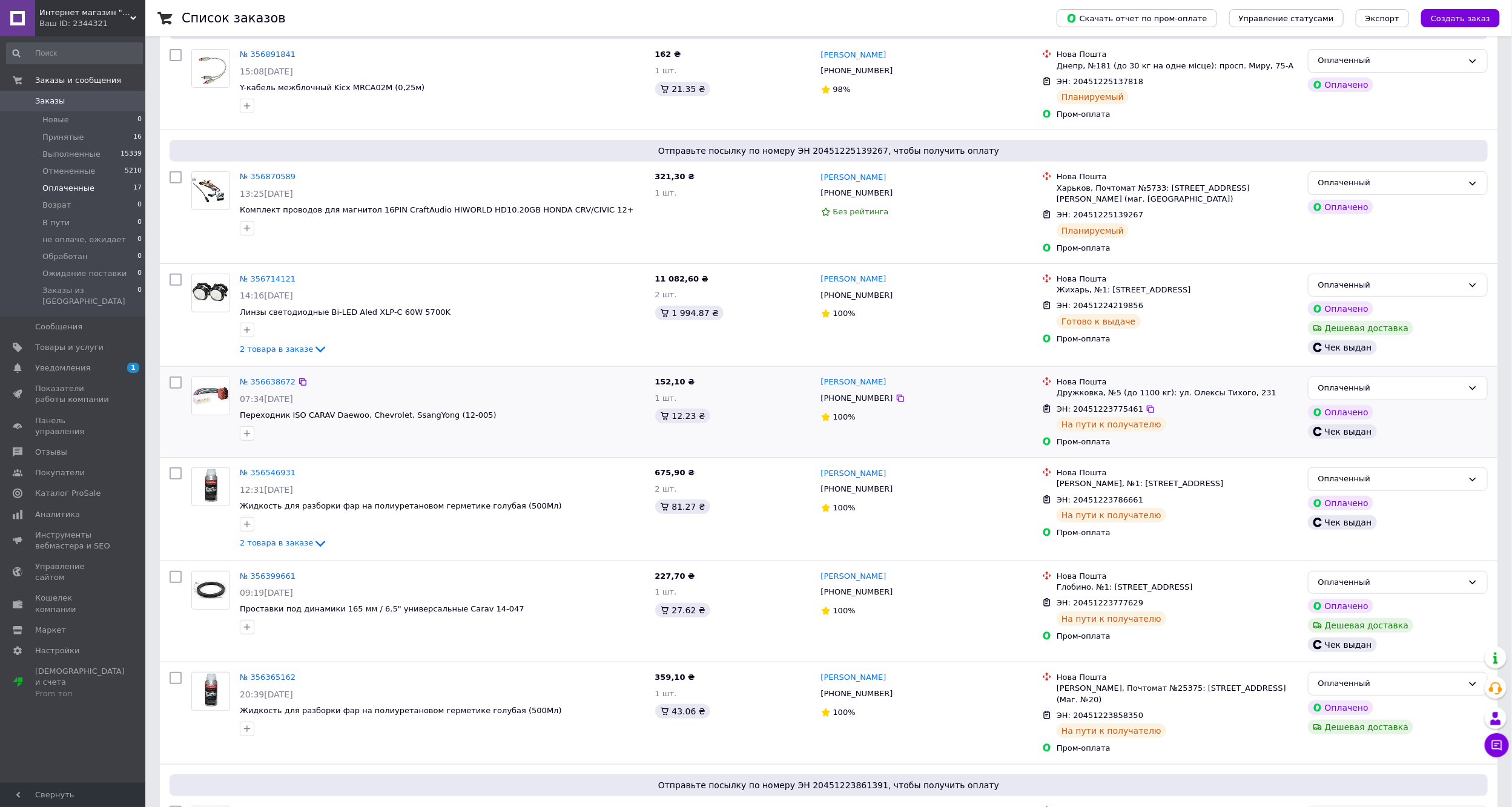
scroll to position [0, 0]
